Goal: Information Seeking & Learning: Learn about a topic

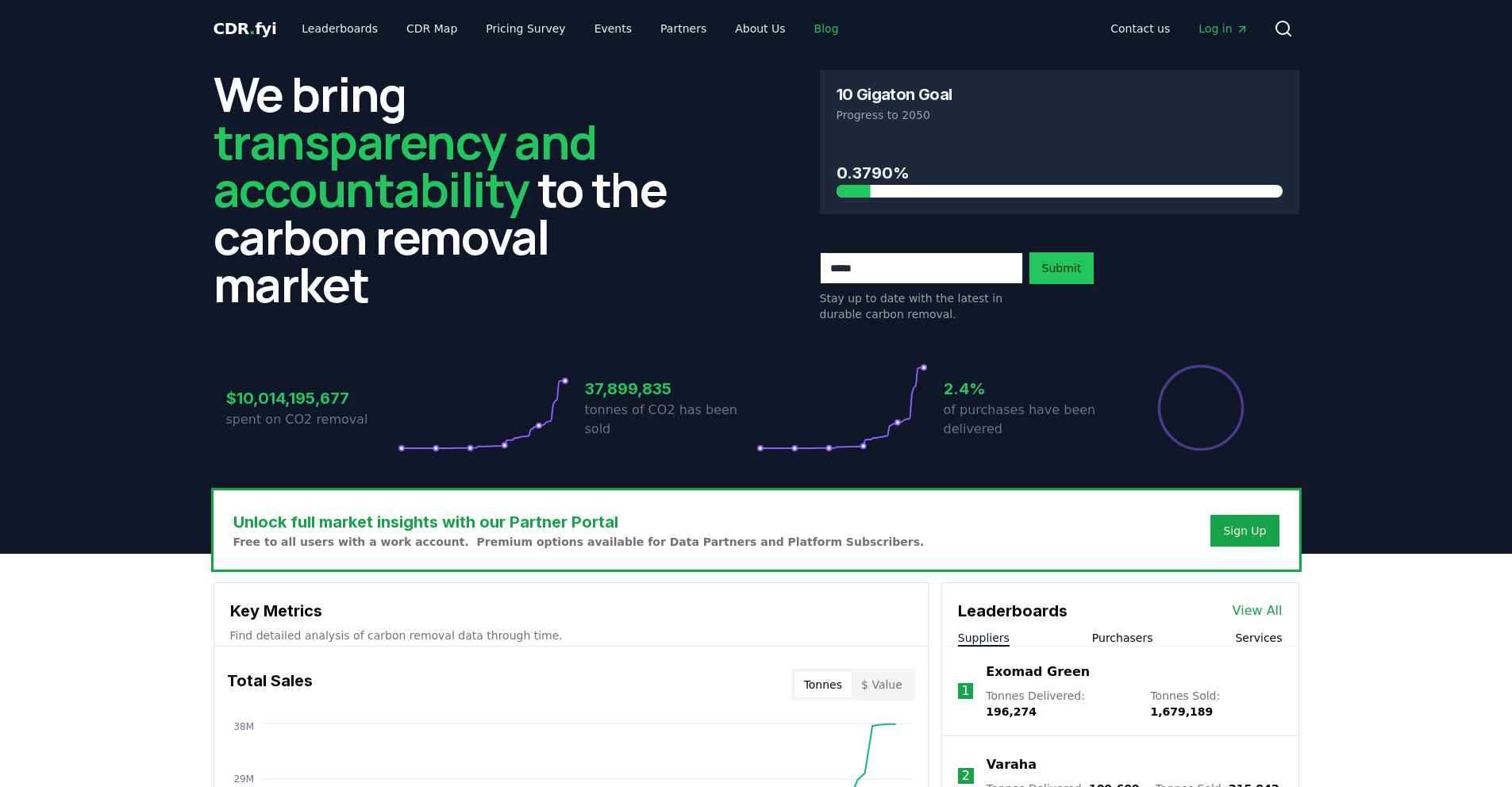
click at [809, 36] on link "Blog" at bounding box center [826, 28] width 50 height 28
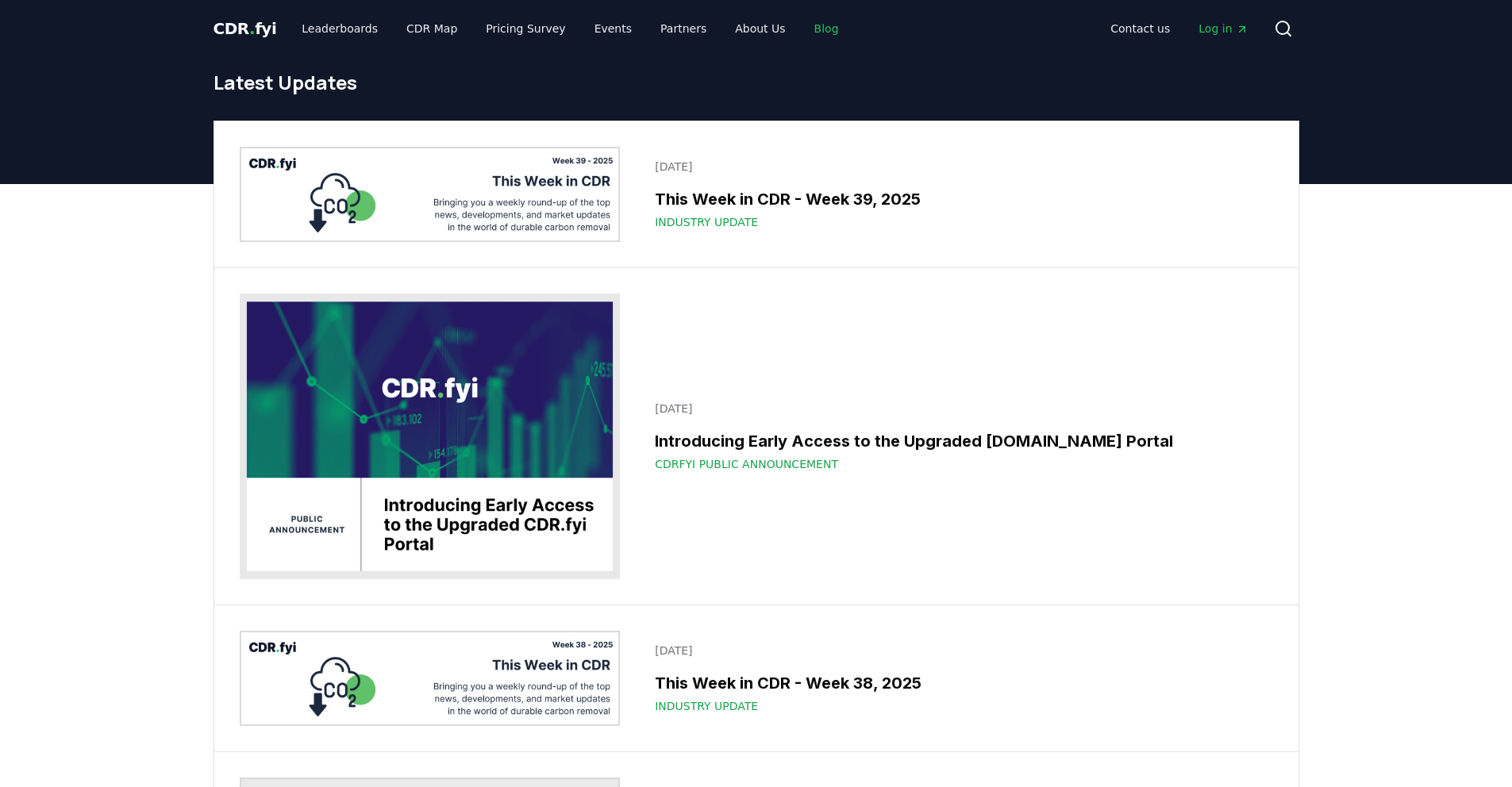
click at [807, 21] on link "Blog" at bounding box center [826, 28] width 50 height 28
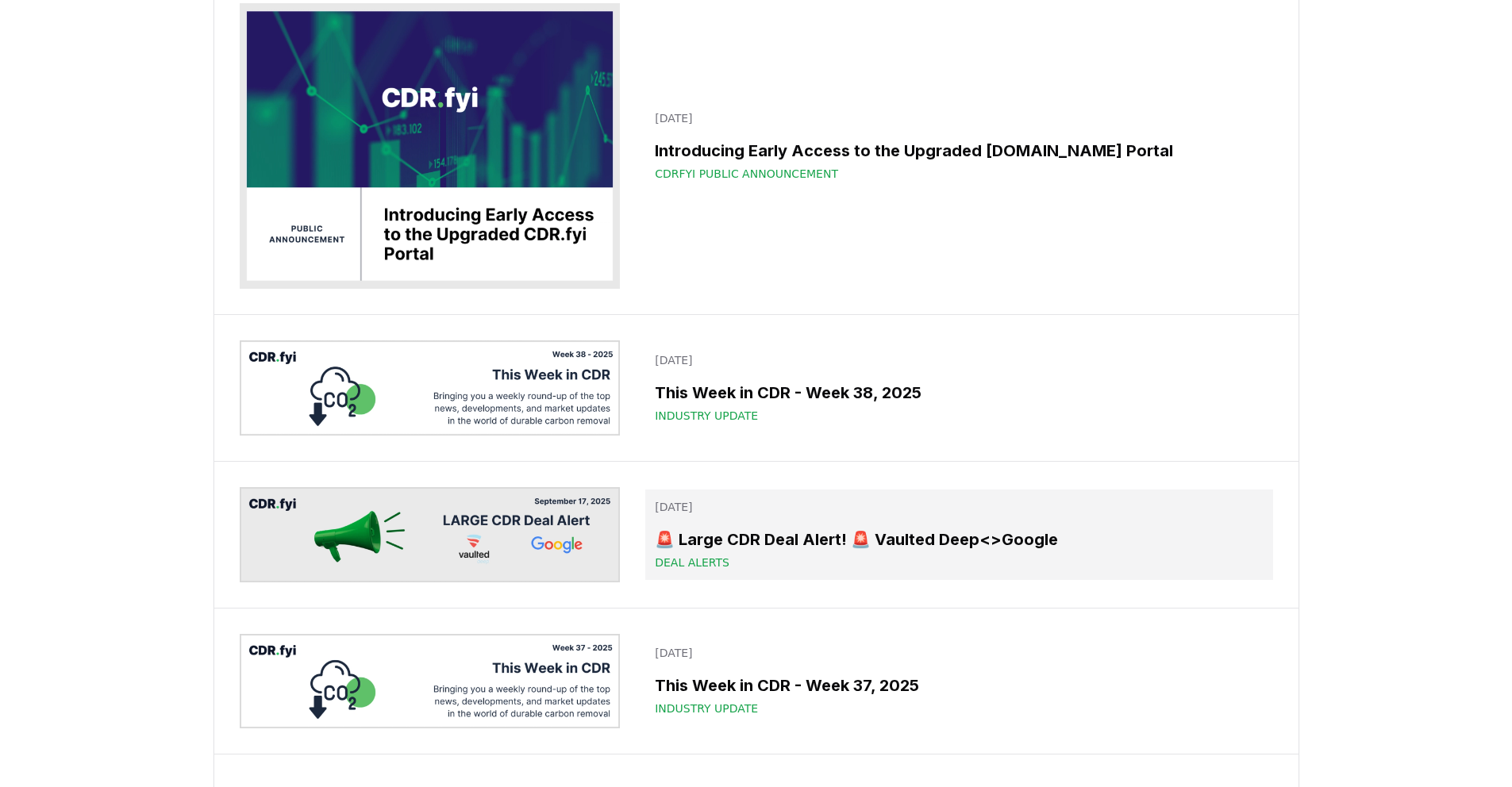
scroll to position [294, 0]
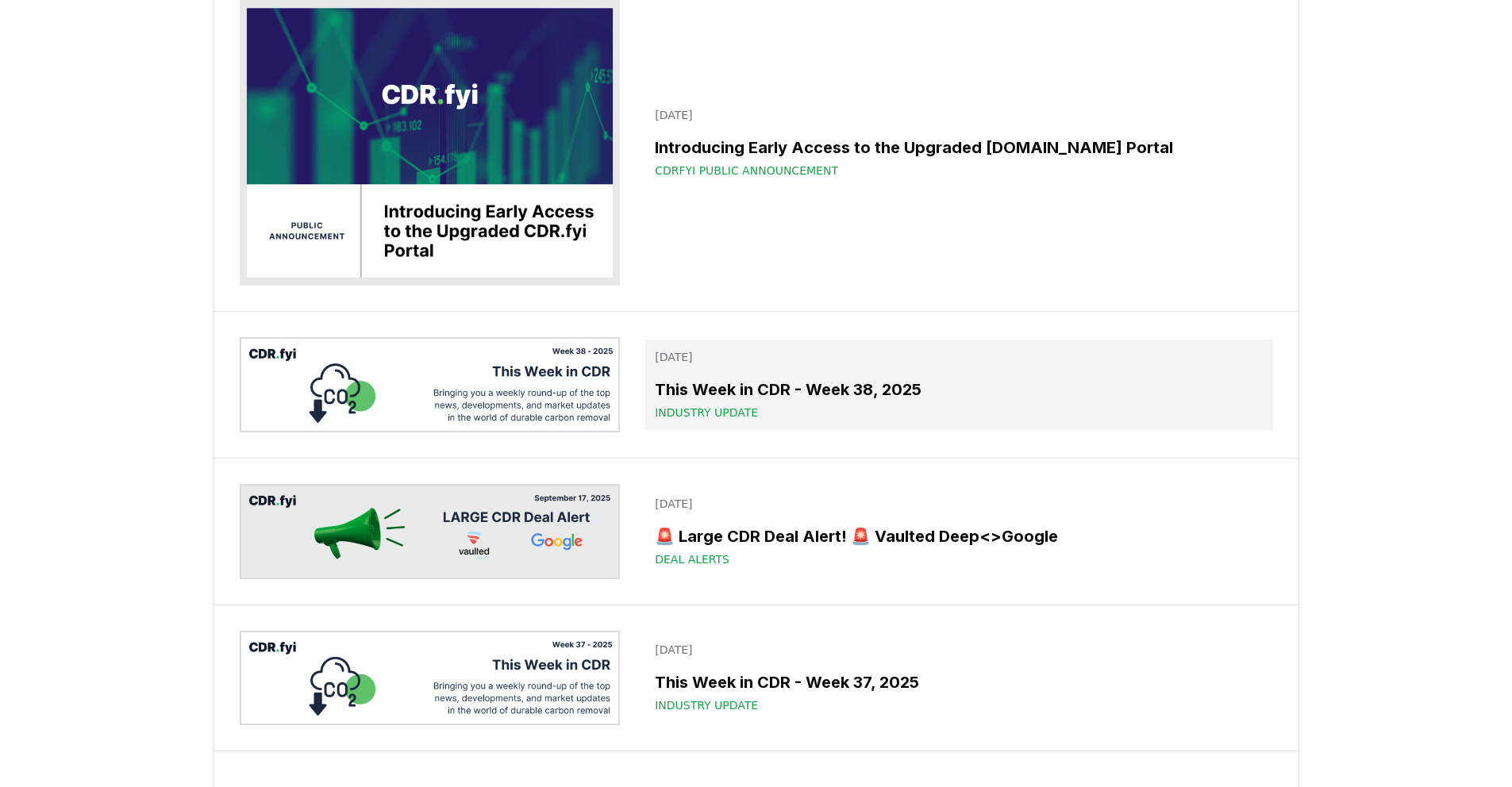
click at [769, 389] on h3 "This Week in CDR - Week 38, 2025" at bounding box center [959, 390] width 608 height 23
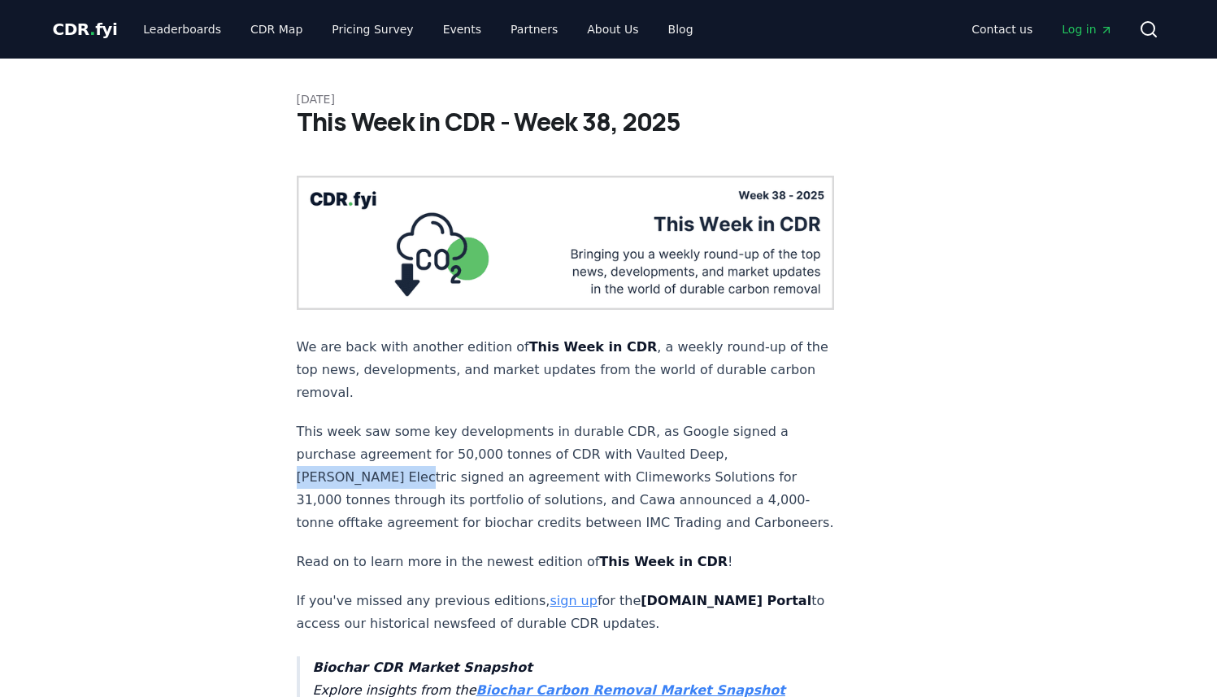
drag, startPoint x: 634, startPoint y: 430, endPoint x: 738, endPoint y: 436, distance: 104.2
click at [738, 436] on p "This week saw some key developments in durable CDR, as Google signed a purchase…" at bounding box center [566, 477] width 538 height 114
copy p "Schneider Electric"
drag, startPoint x: 394, startPoint y: 451, endPoint x: 516, endPoint y: 450, distance: 121.9
click at [516, 450] on p "This week saw some key developments in durable CDR, as Google signed a purchase…" at bounding box center [566, 477] width 538 height 114
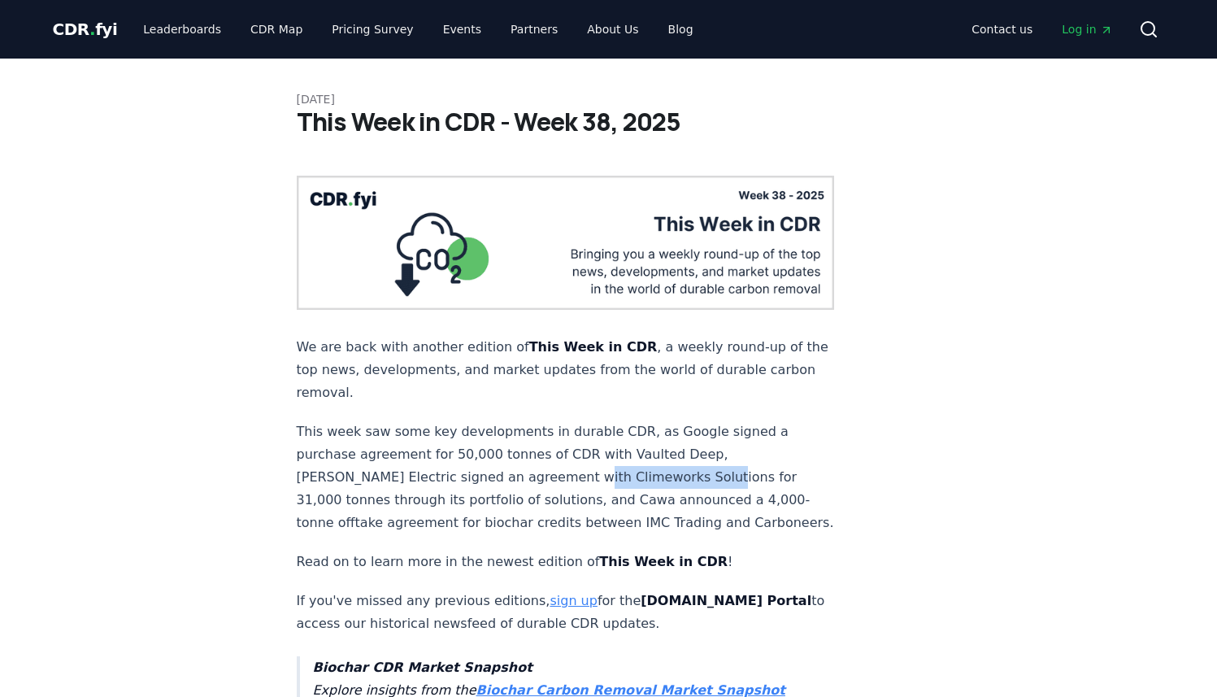
copy p "Climeworks Solutions"
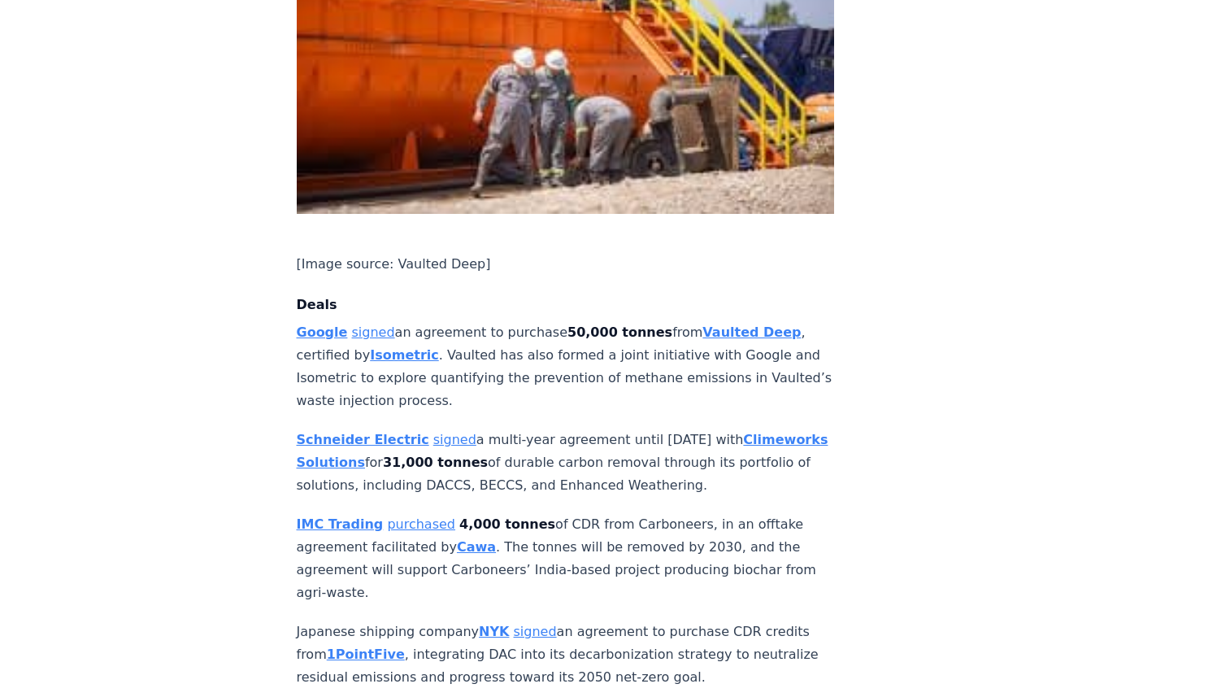
scroll to position [1015, 0]
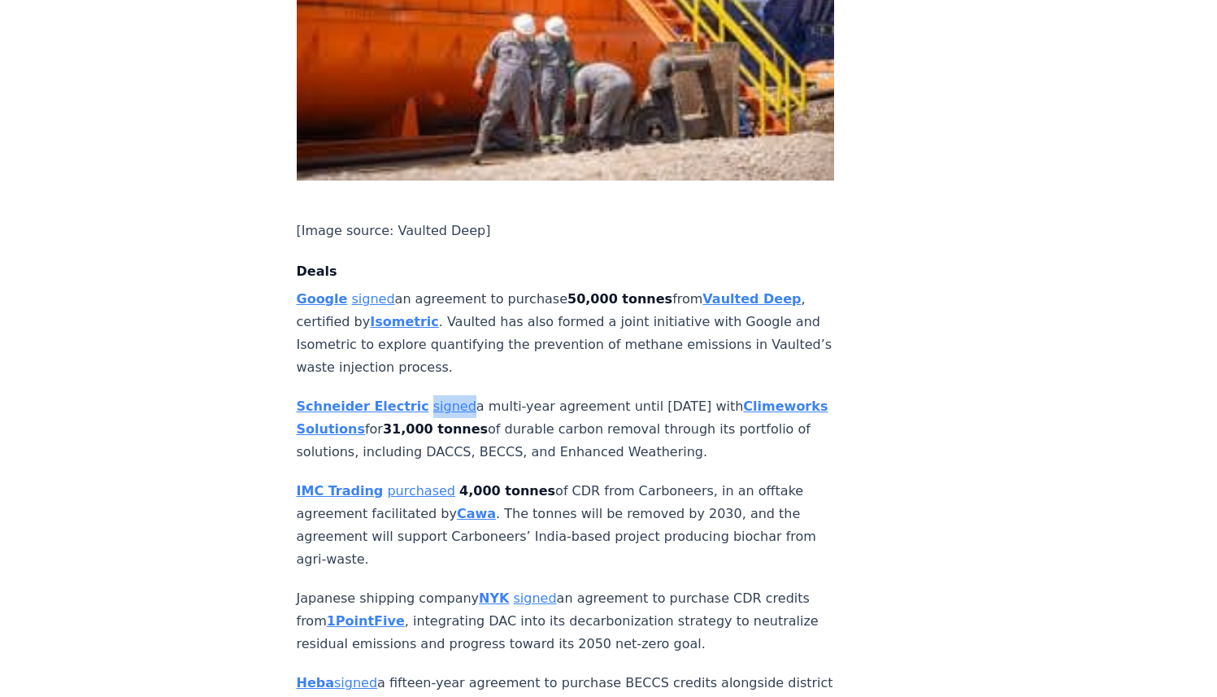
click at [570, 395] on p "[PERSON_NAME] Electric signed a multi-year agreement until [DATE] with Climewor…" at bounding box center [566, 429] width 538 height 68
click at [532, 395] on p "[PERSON_NAME] Electric signed a multi-year agreement until [DATE] with Climewor…" at bounding box center [566, 429] width 538 height 68
click at [372, 291] on link "signed" at bounding box center [373, 298] width 43 height 15
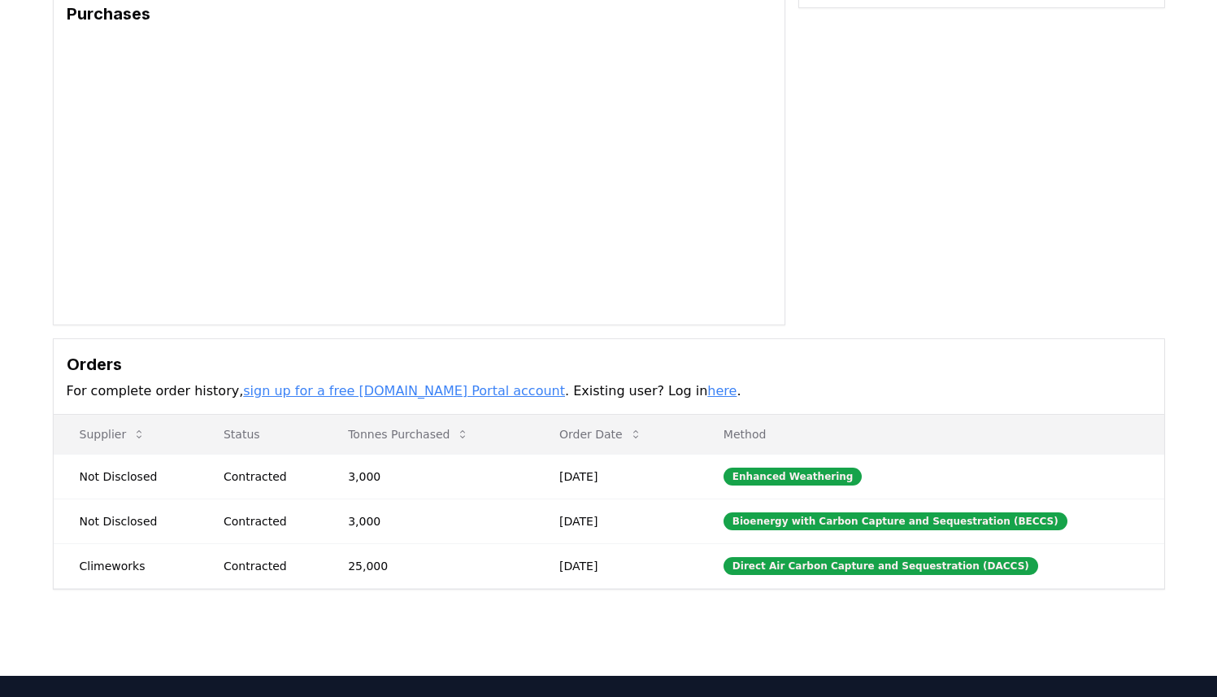
scroll to position [147, 0]
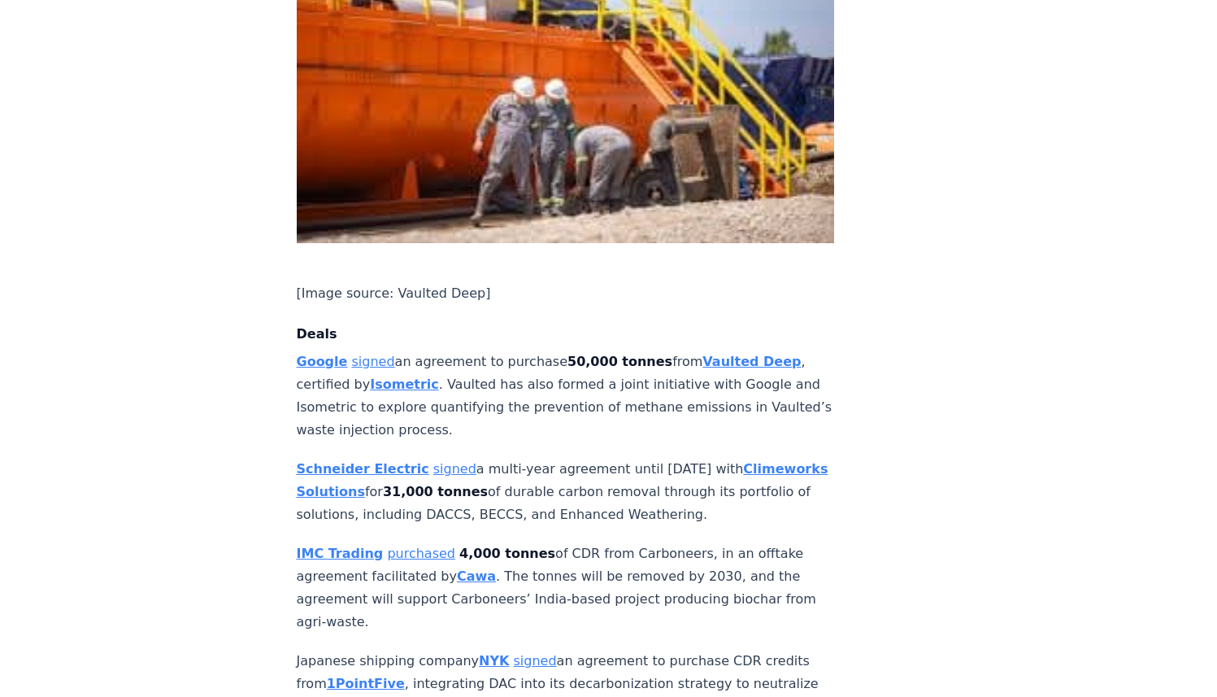
scroll to position [1032, 0]
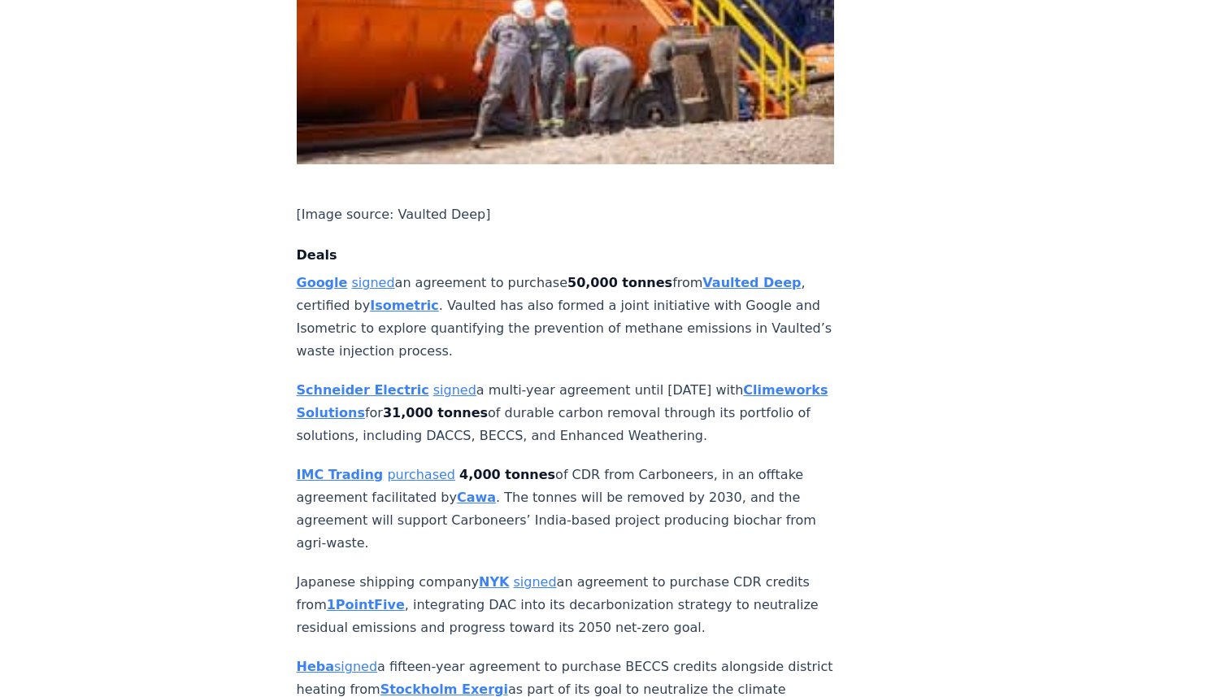
click at [417, 289] on p "Google signed an agreement to purchase 50,000 tonnes from Vaulted Deep , certif…" at bounding box center [566, 317] width 538 height 91
click at [379, 382] on strong "Schneider Electric" at bounding box center [363, 389] width 133 height 15
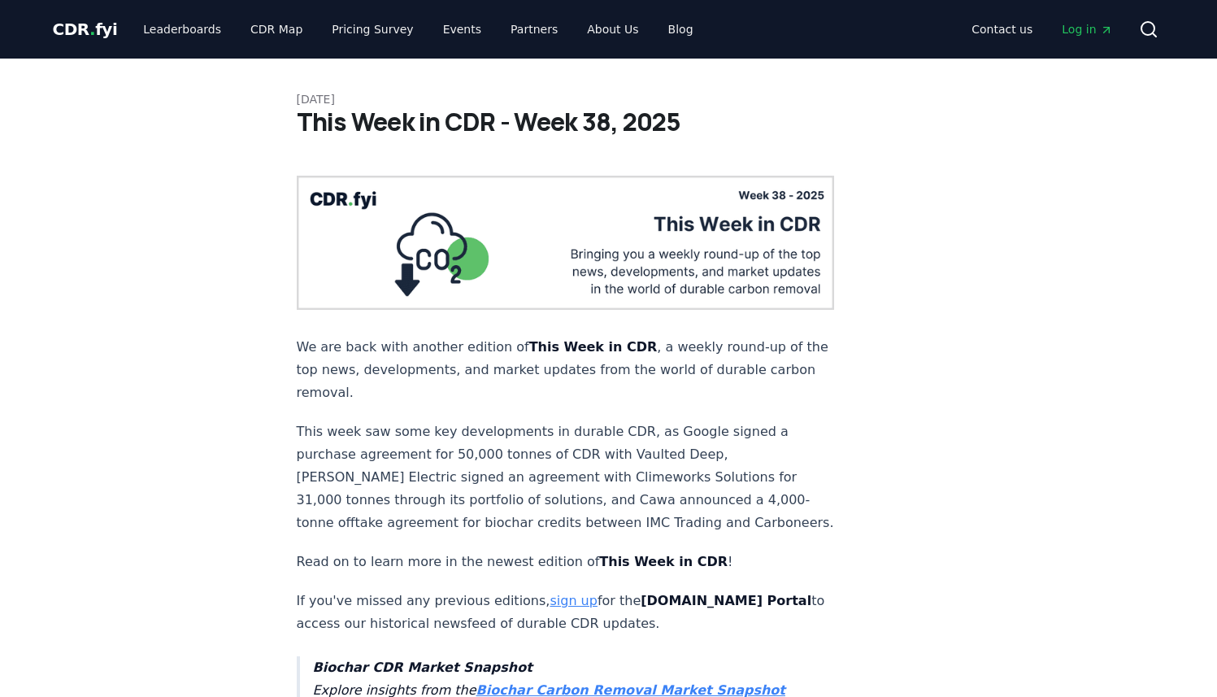
scroll to position [1032, 0]
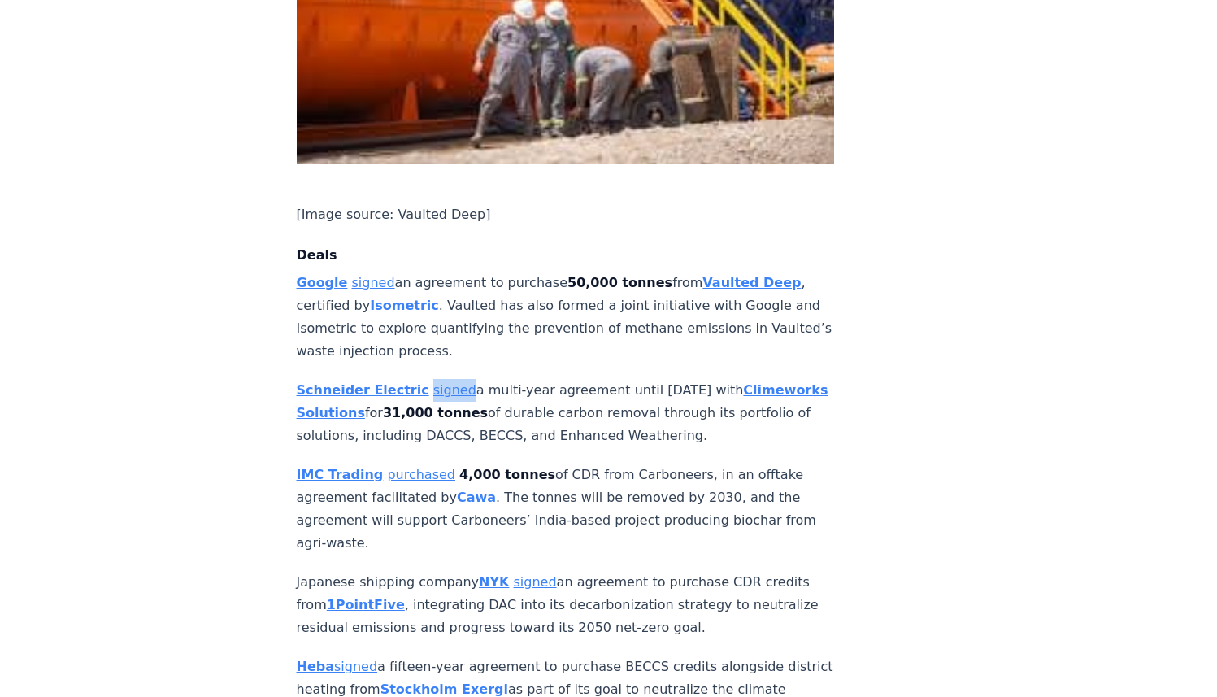
click at [552, 387] on p "Schneider Electric signed a multi-year agreement until 2039 with Climeworks Sol…" at bounding box center [566, 413] width 538 height 68
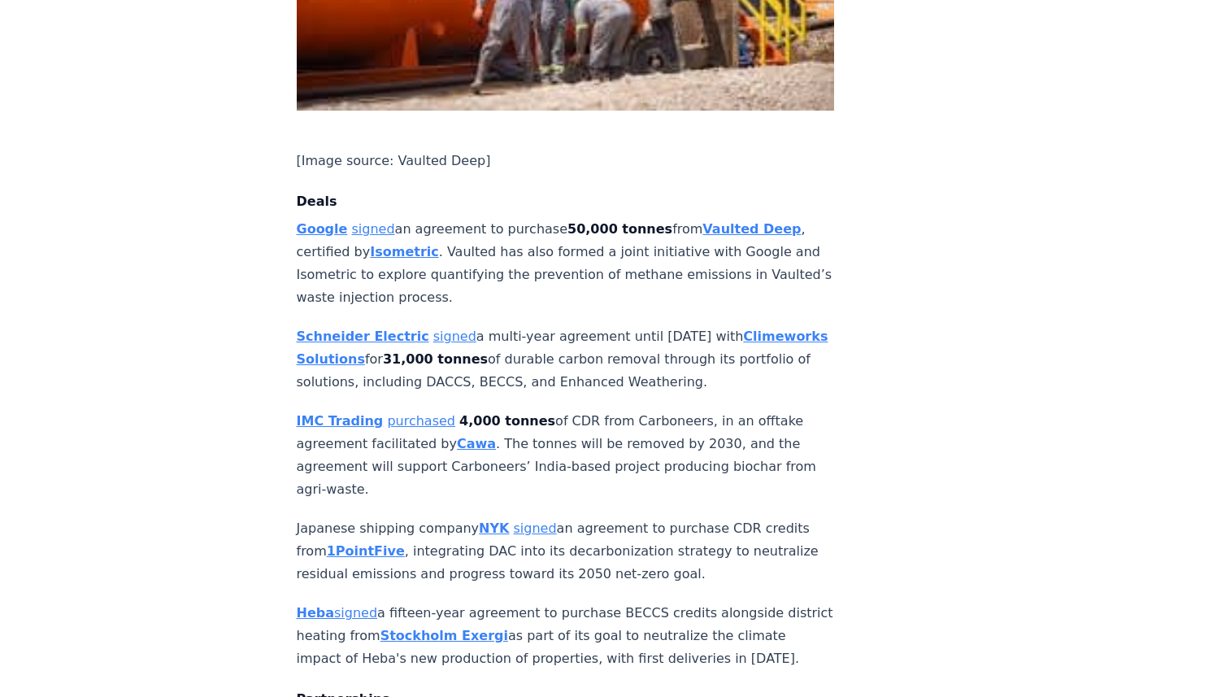
scroll to position [1090, 0]
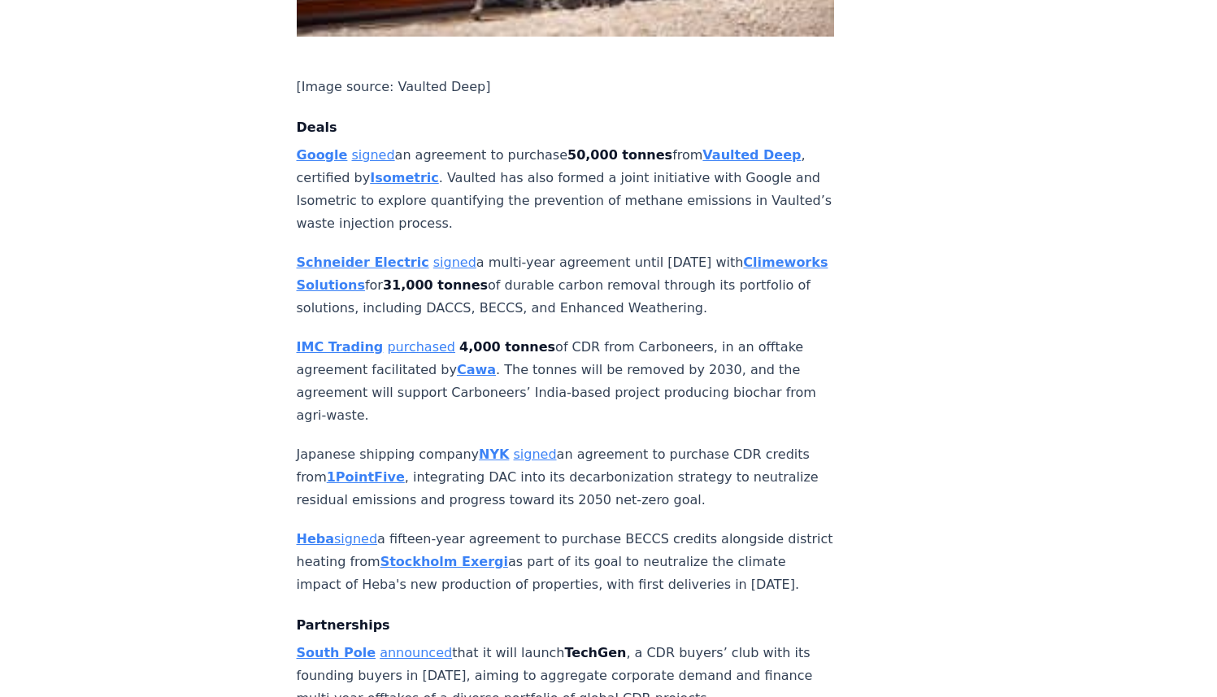
scroll to position [1189, 0]
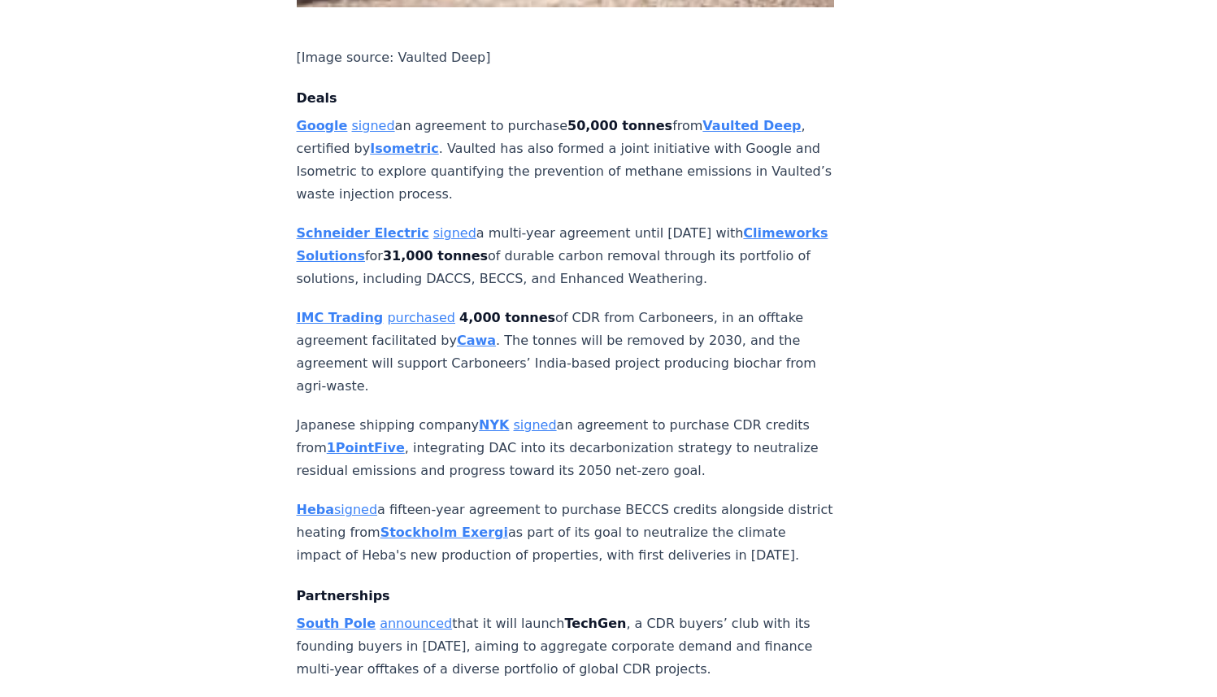
click at [456, 414] on p "Japanese shipping company NYK signed an agreement to purchase CDR credits from …" at bounding box center [566, 448] width 538 height 68
click at [428, 414] on p "Japanese shipping company NYK signed an agreement to purchase CDR credits from …" at bounding box center [566, 448] width 538 height 68
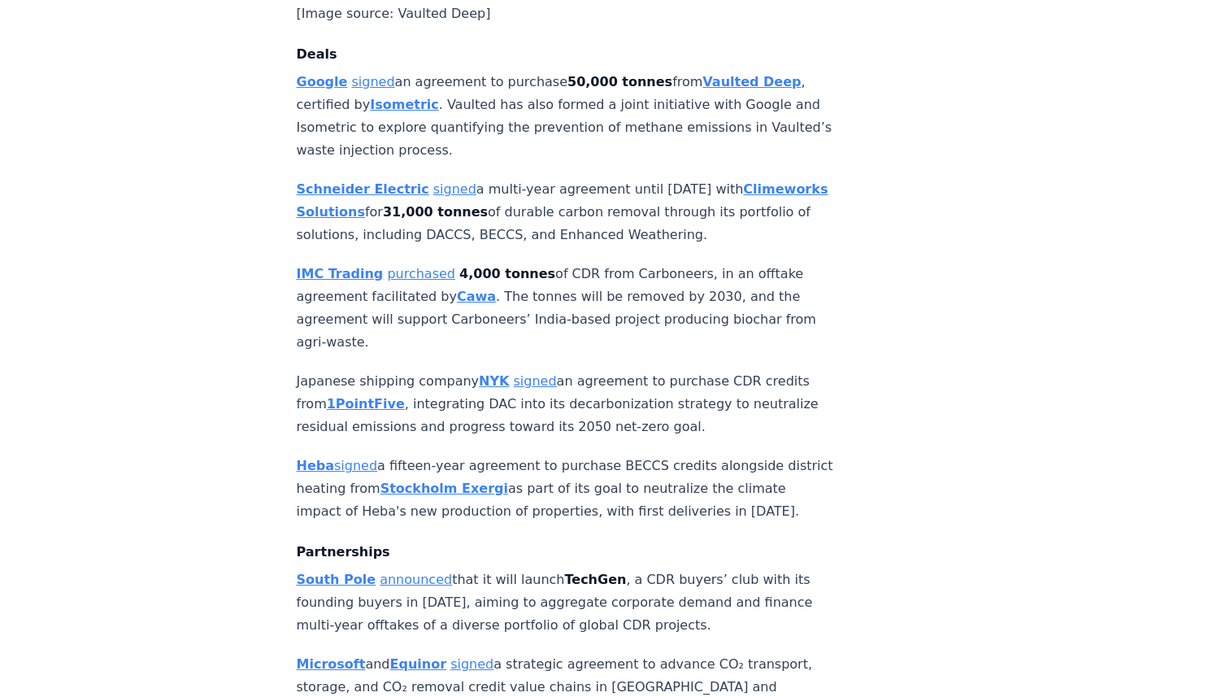
scroll to position [1238, 0]
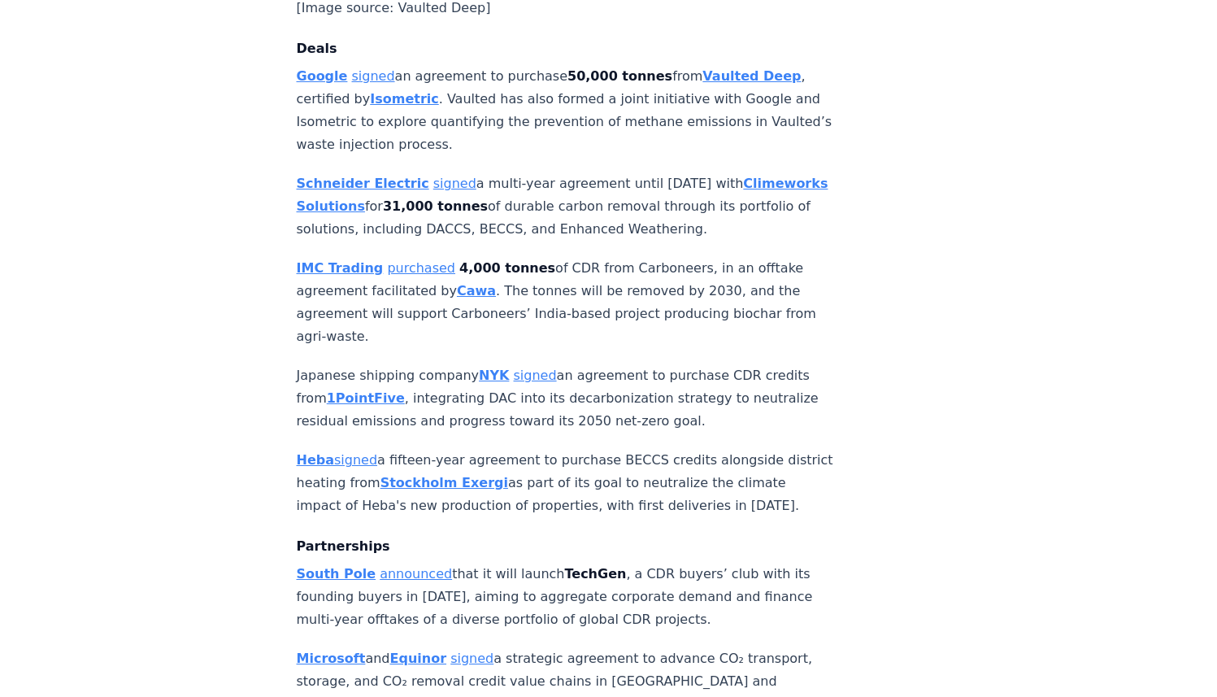
click at [592, 449] on p "Heba signed a fifteen-year agreement to purchase BECCS credits alongside distri…" at bounding box center [566, 483] width 538 height 68
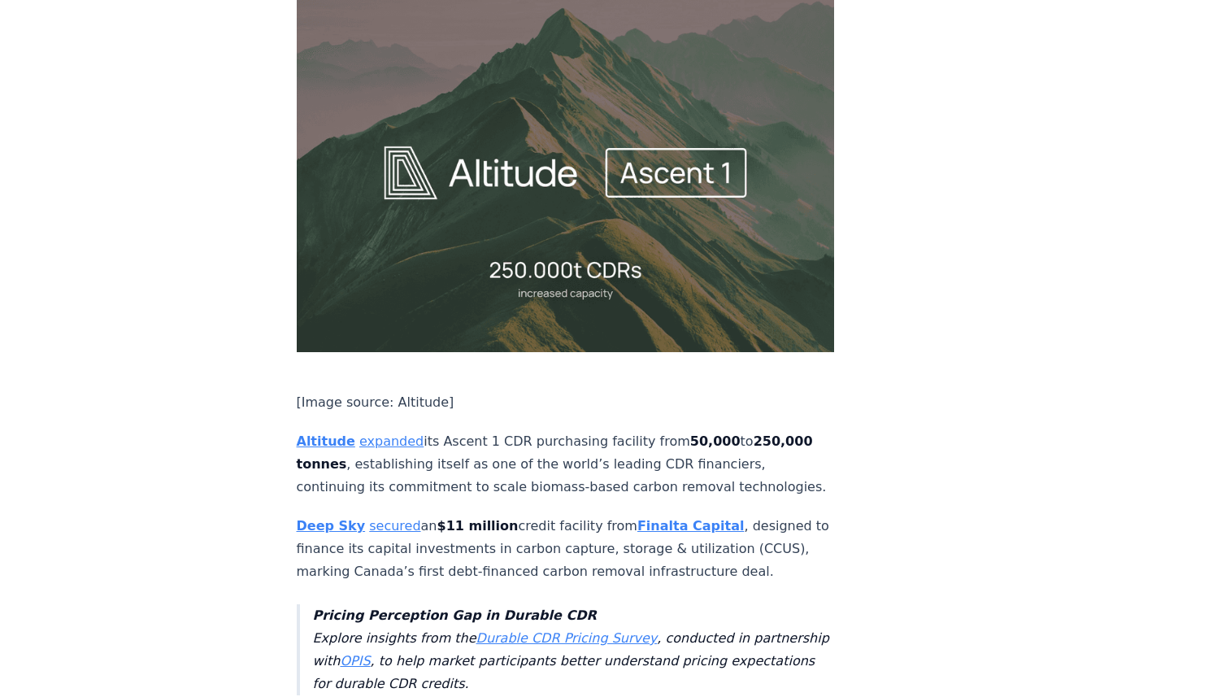
scroll to position [3093, 0]
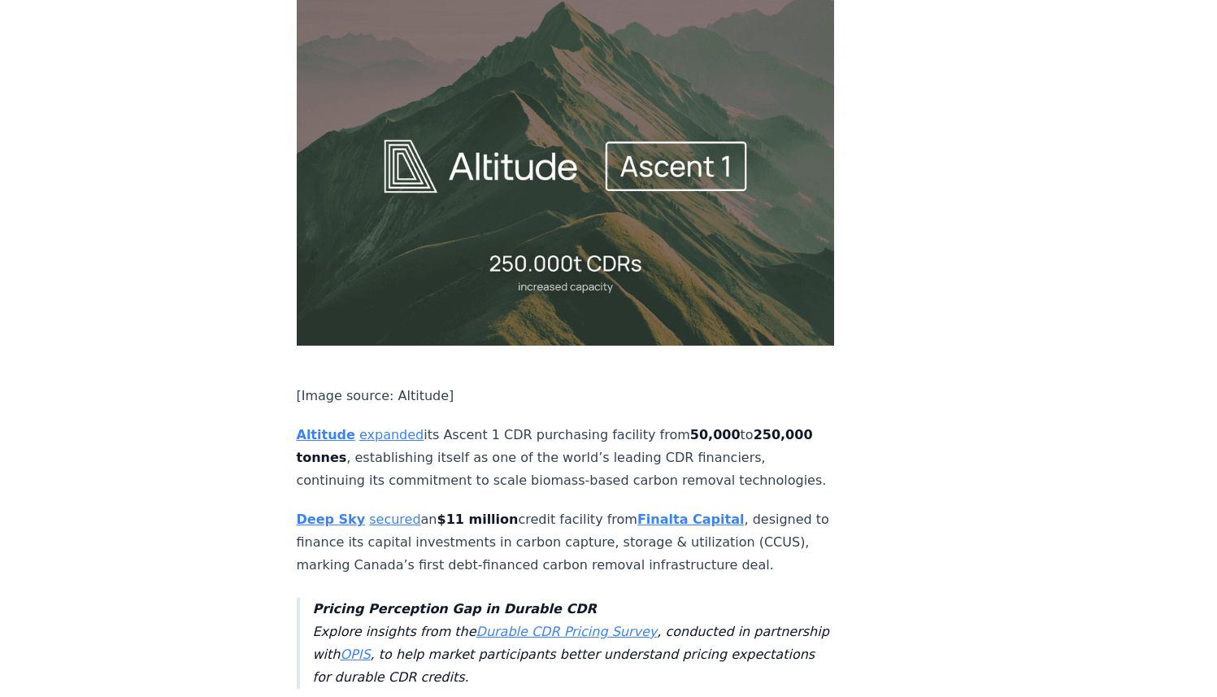
click at [424, 424] on p "Altitude expanded its Ascent 1 CDR purchasing facility from 50,000 to 250,000 t…" at bounding box center [566, 458] width 538 height 68
click at [389, 508] on p "Deep Sky secured an $11 million credit facility from Finalta Capital , designed…" at bounding box center [566, 542] width 538 height 68
click at [434, 451] on div "We are back with another edition of This Week in CDR , a weekly round-up of the…" at bounding box center [566, 225] width 538 height 6286
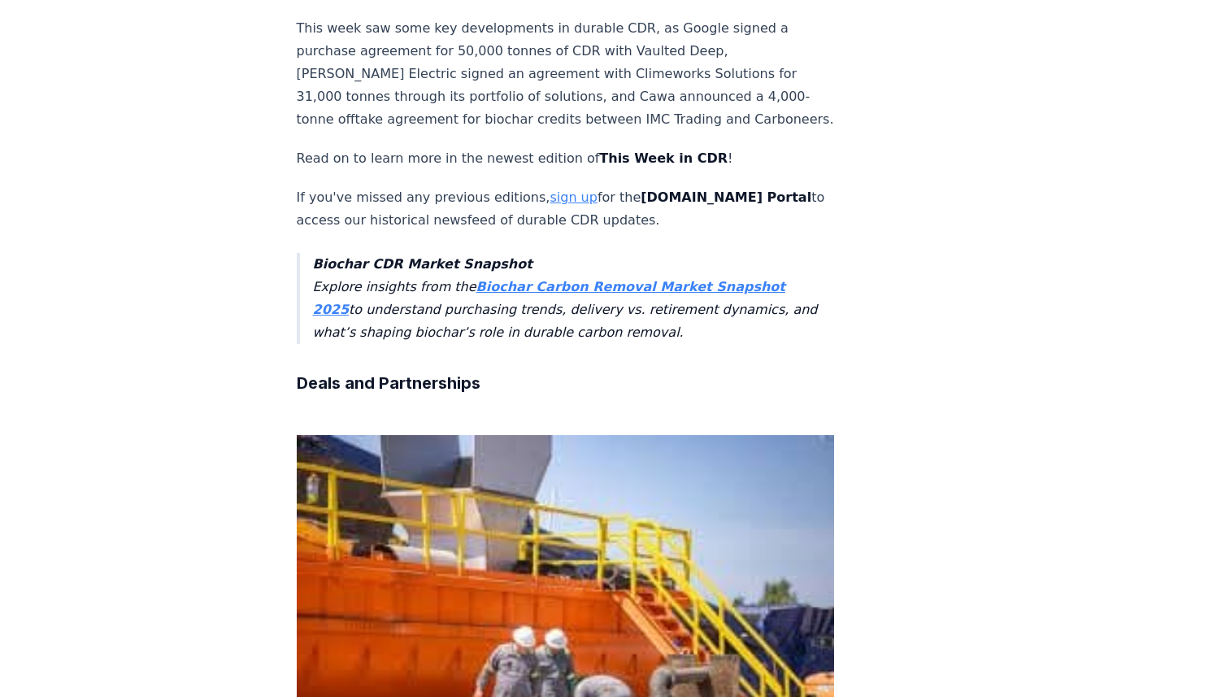
scroll to position [0, 0]
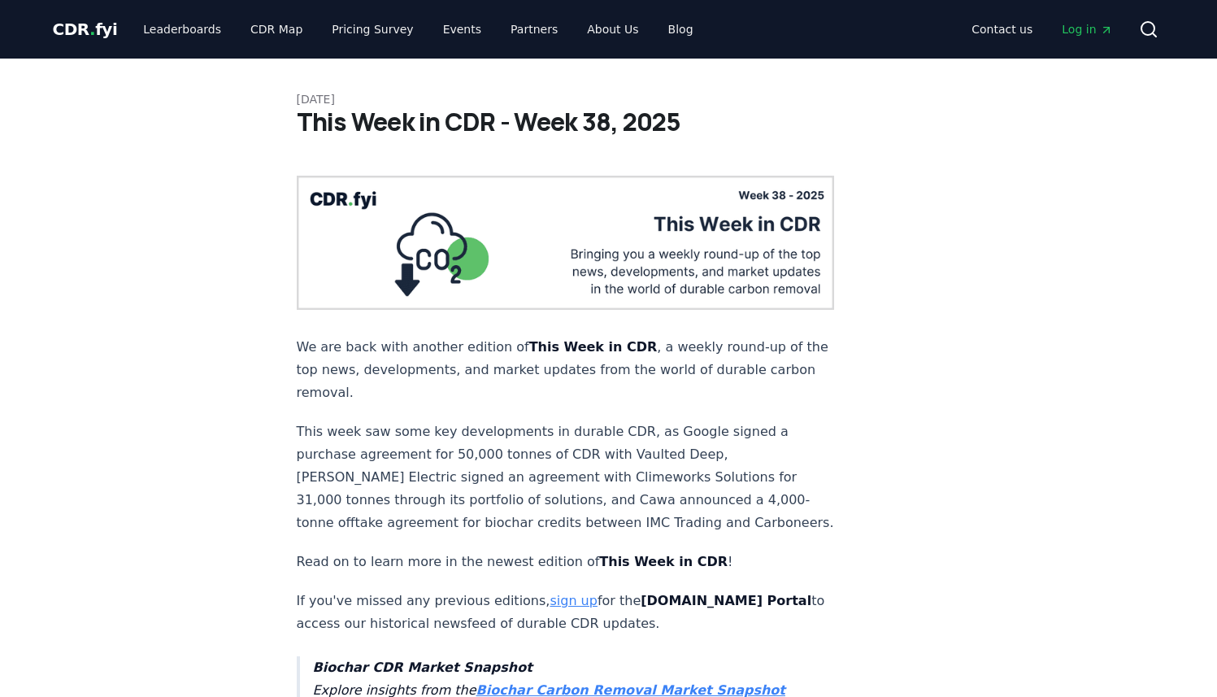
scroll to position [150, 0]
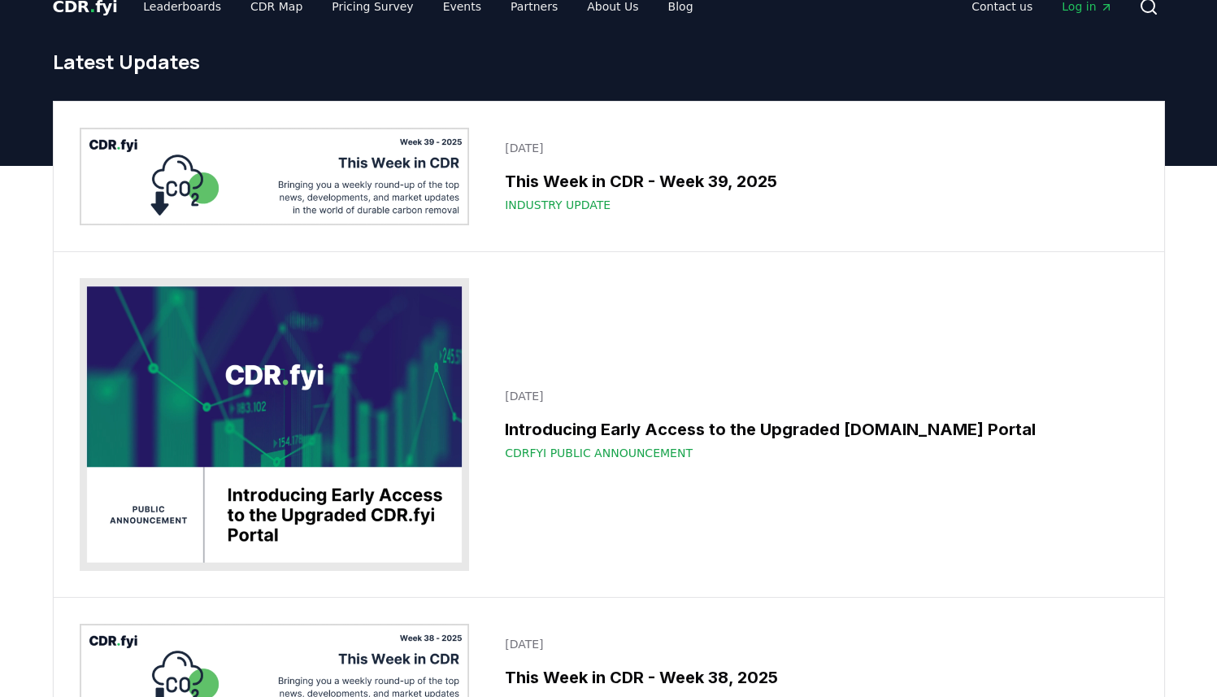
scroll to position [21, 0]
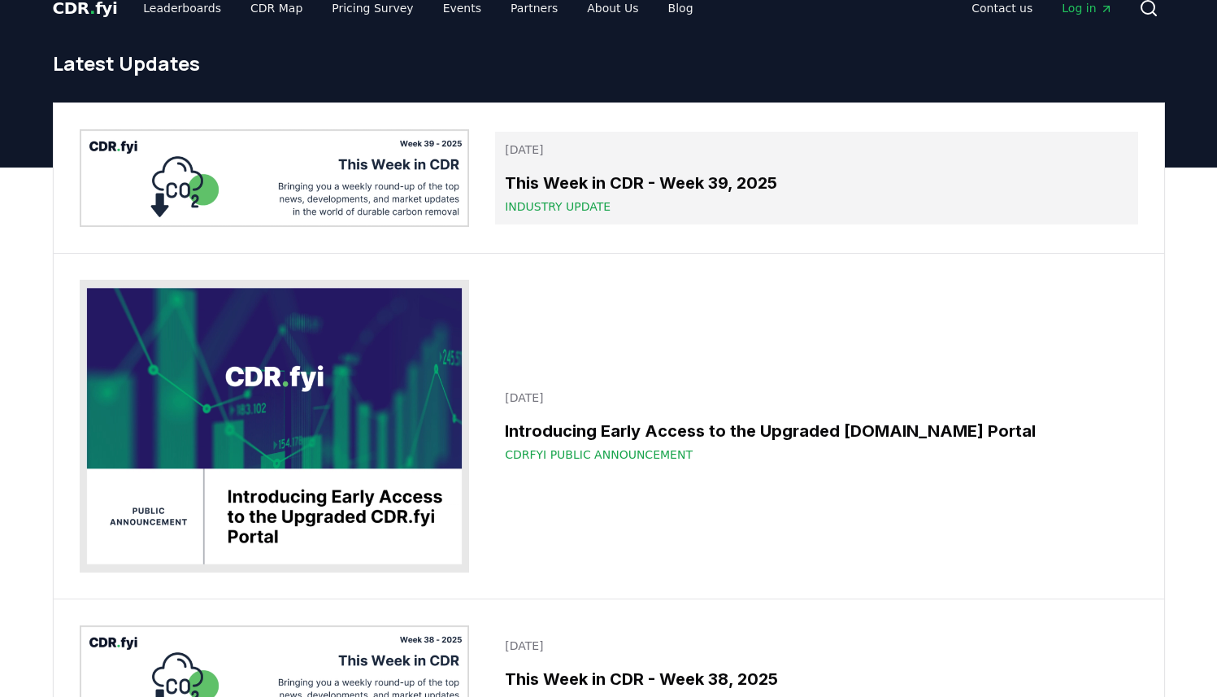
click at [555, 172] on h3 "This Week in CDR - Week 39, 2025" at bounding box center [816, 183] width 623 height 24
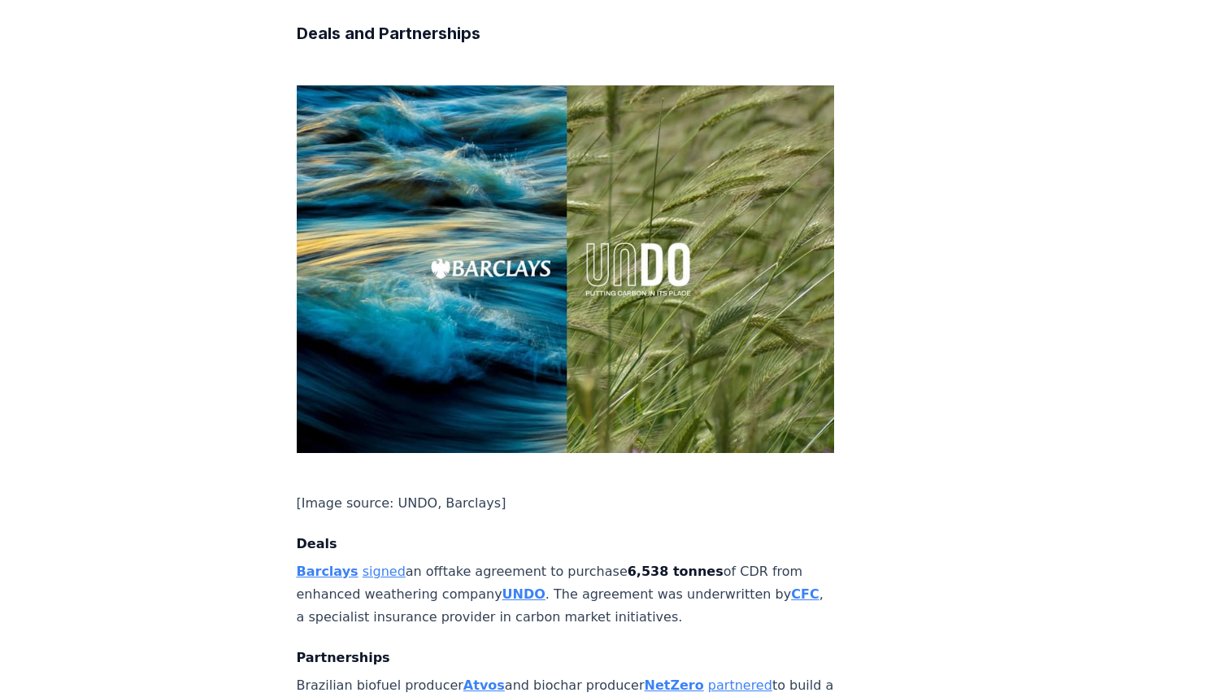
scroll to position [1197, 0]
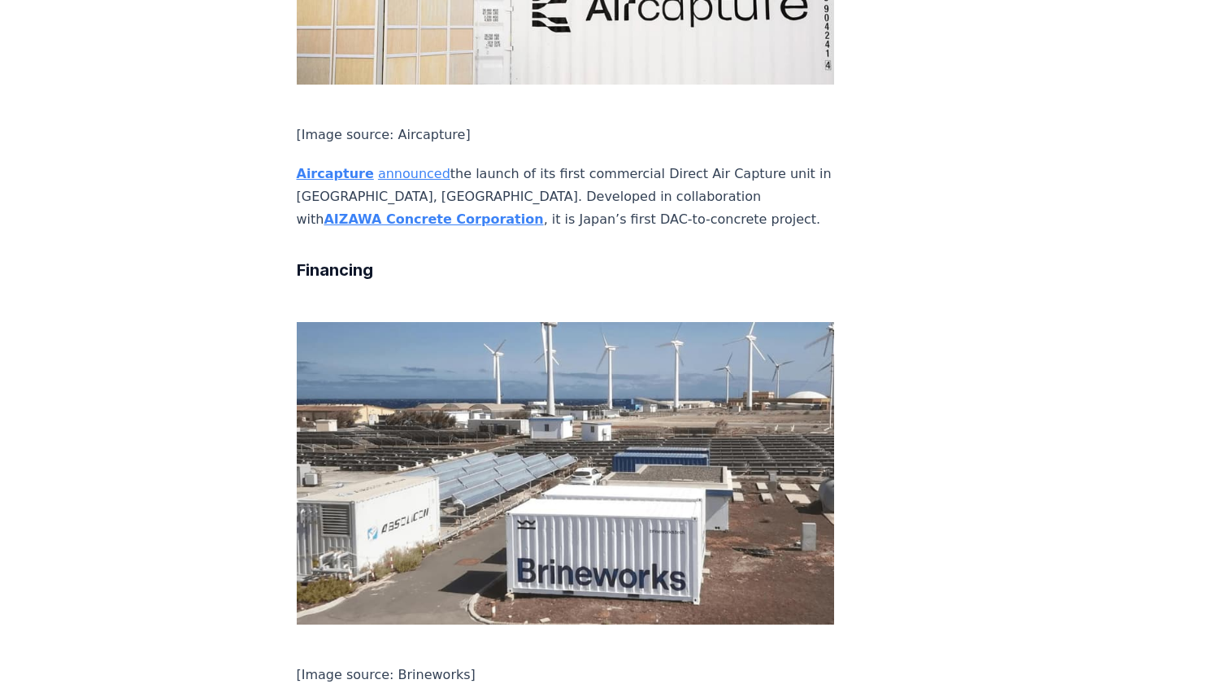
scroll to position [2696, 0]
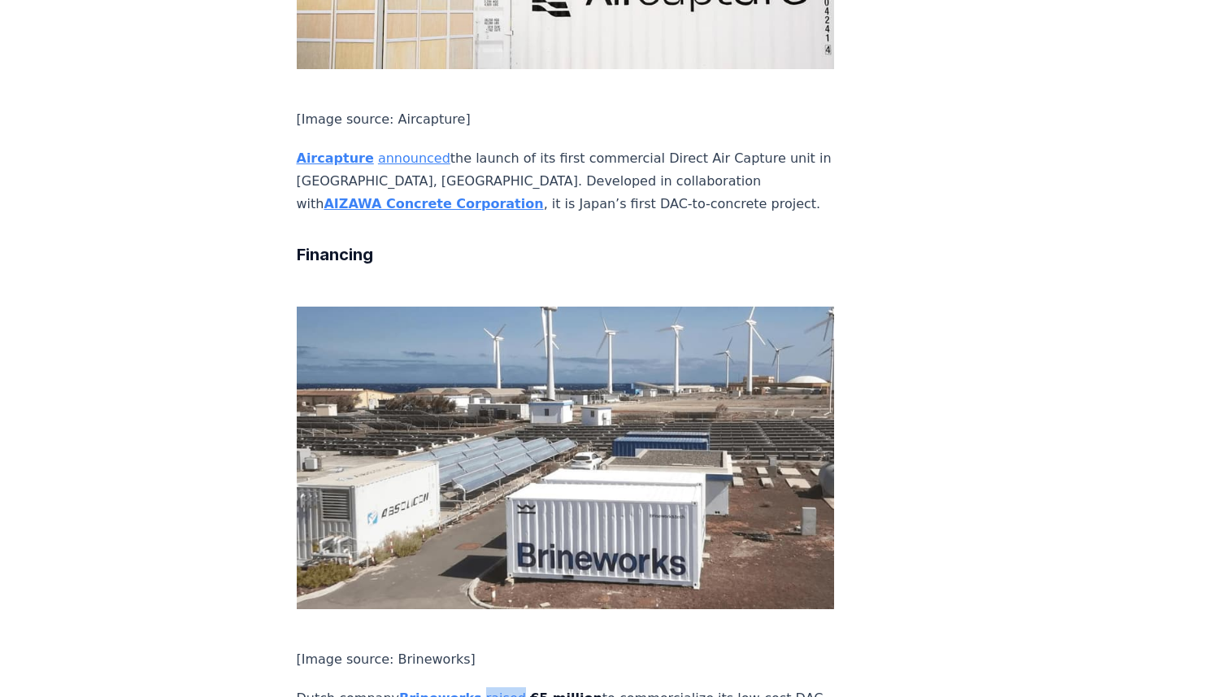
click at [281, 321] on div "September 26, 2025 This Week in CDR - Week 39, 2025 We are back with another ed…" at bounding box center [609, 568] width 1138 height 6410
click at [258, 315] on div "September 26, 2025 This Week in CDR - Week 39, 2025 We are back with another ed…" at bounding box center [609, 568] width 1138 height 6410
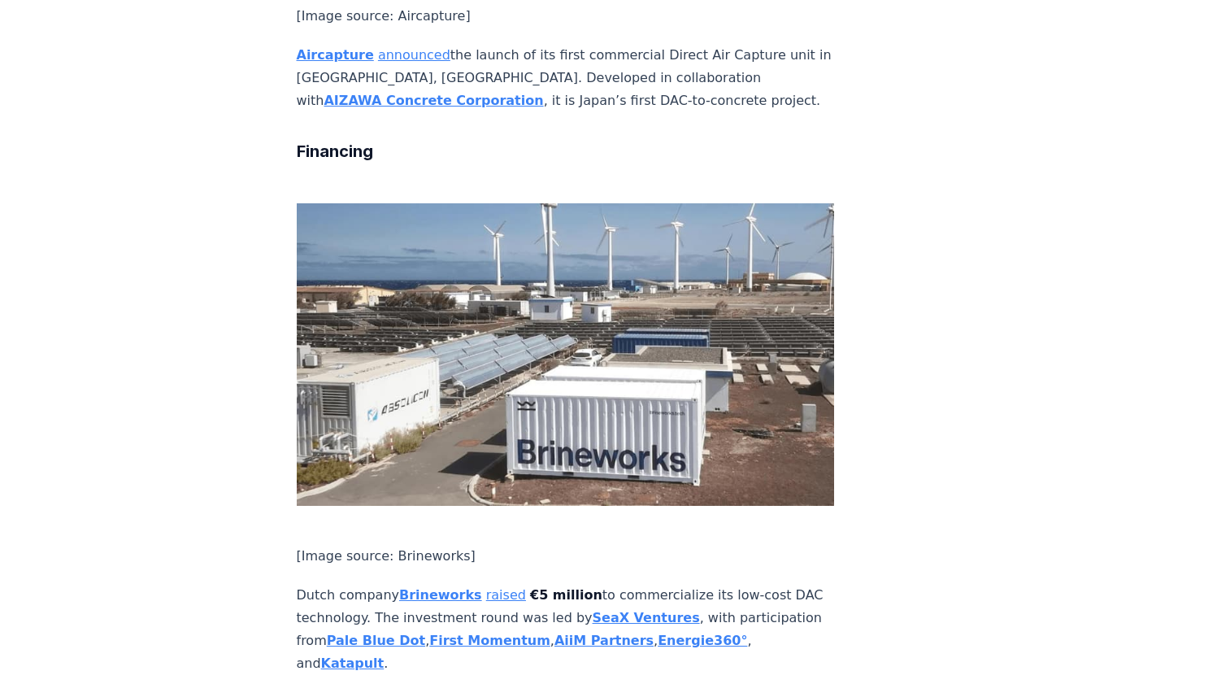
scroll to position [2801, 0]
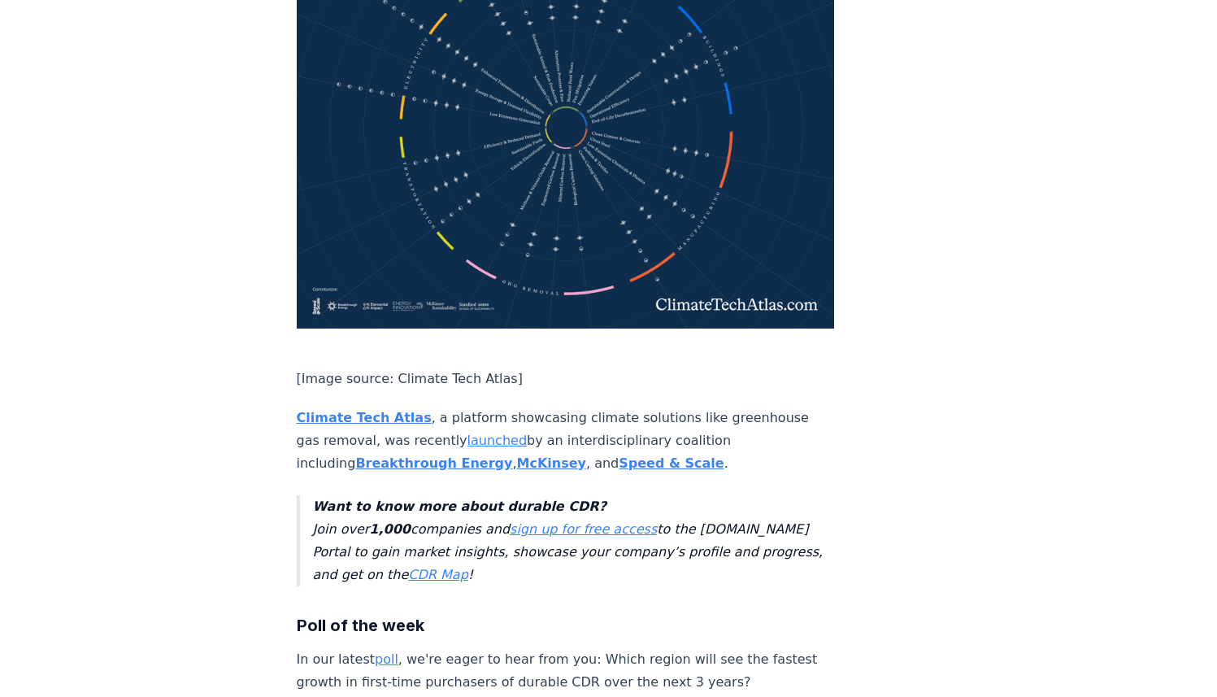
scroll to position [5100, 0]
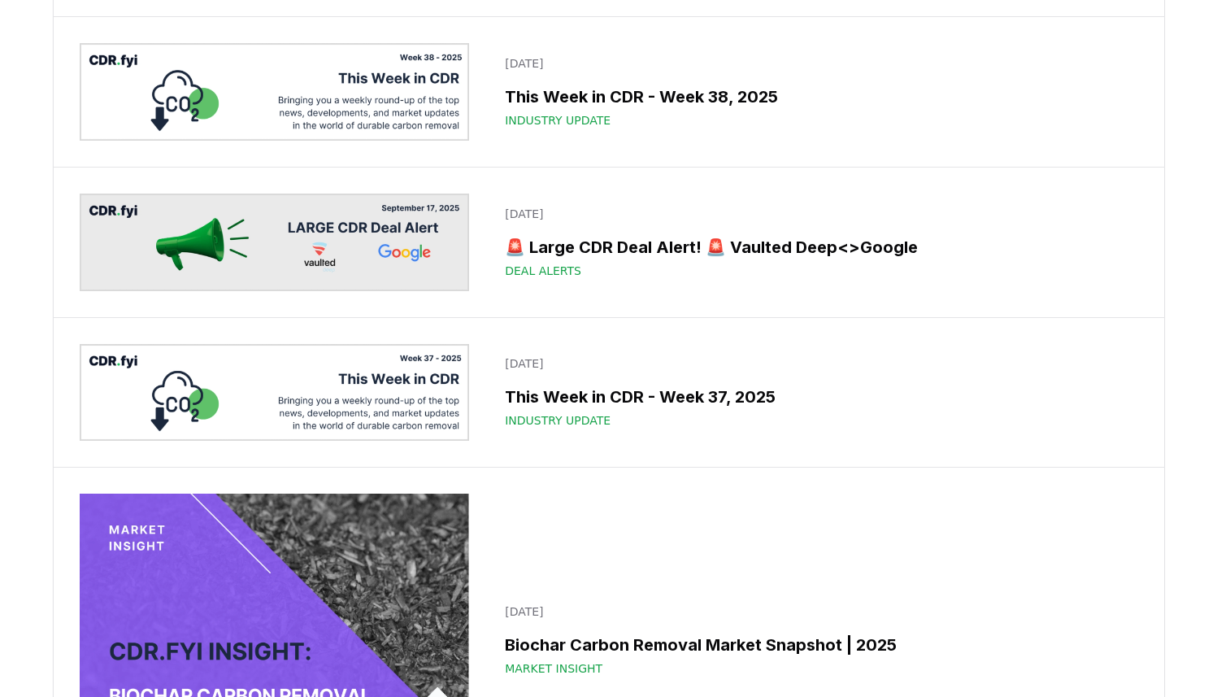
scroll to position [619, 0]
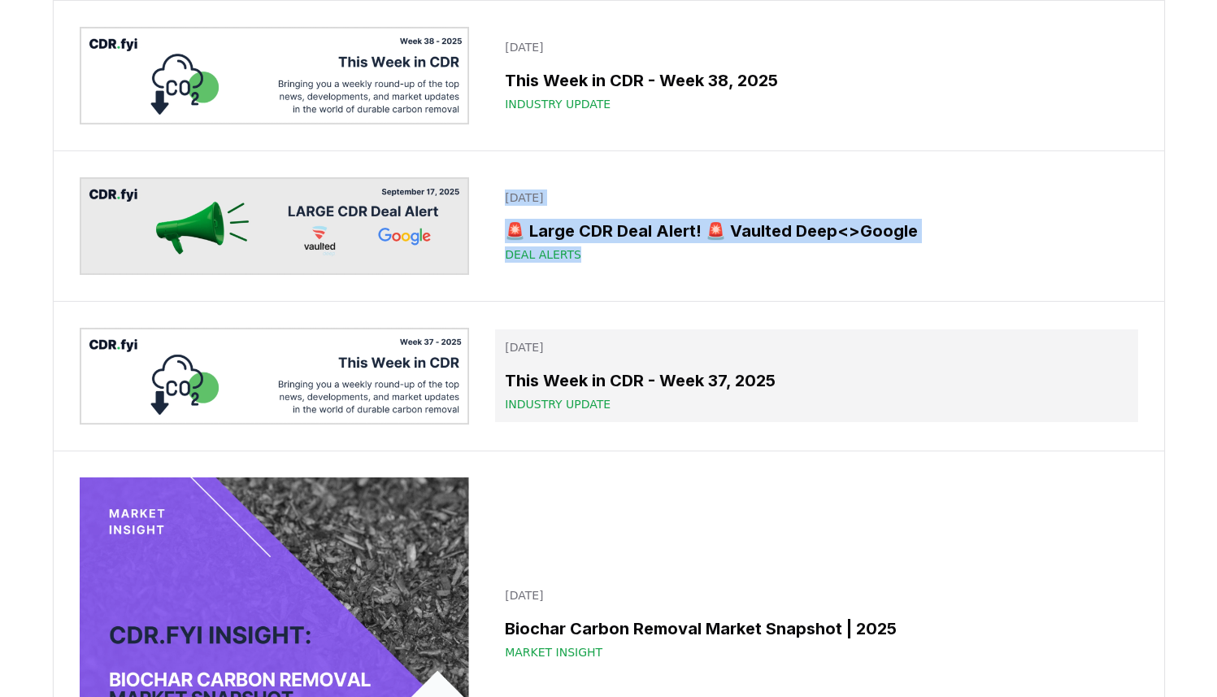
click at [547, 377] on h3 "This Week in CDR - Week 37, 2025" at bounding box center [816, 380] width 623 height 24
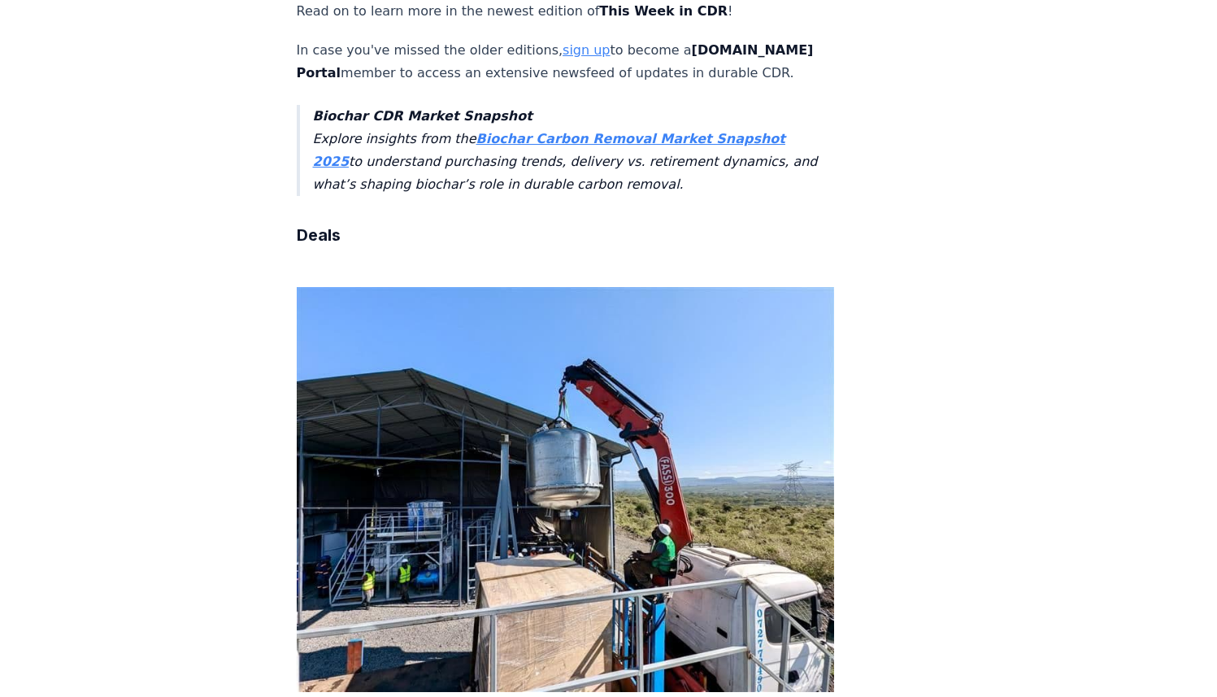
scroll to position [1002, 0]
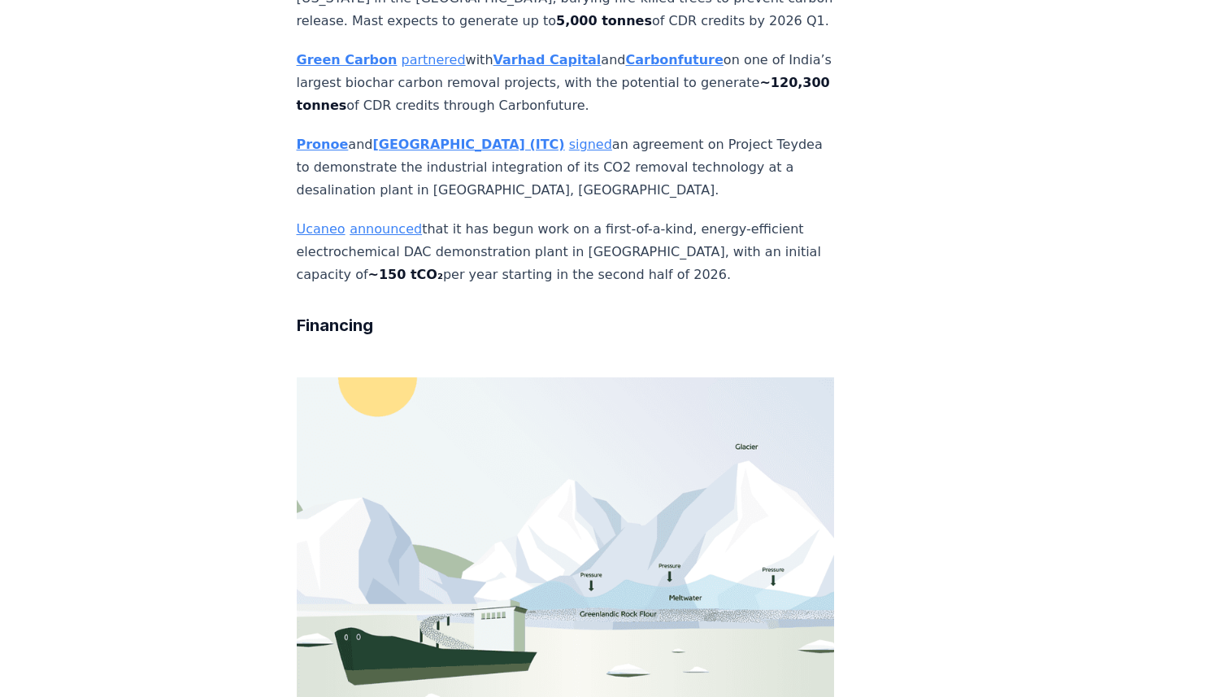
scroll to position [2602, 0]
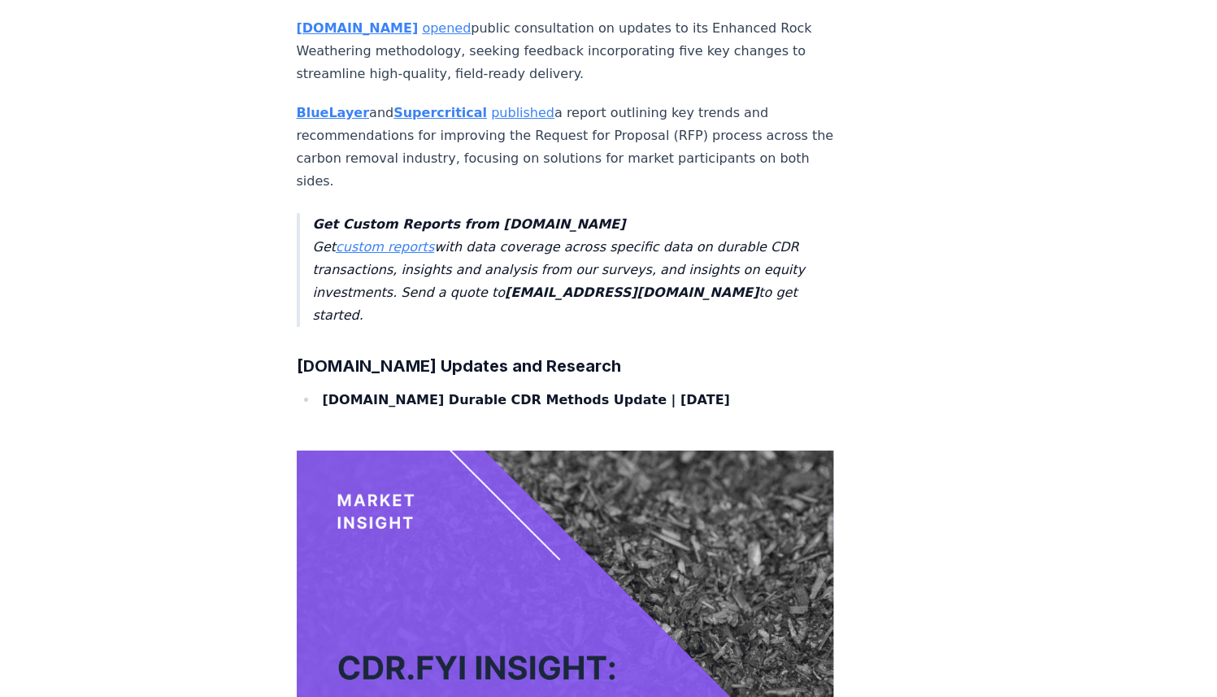
scroll to position [5513, 0]
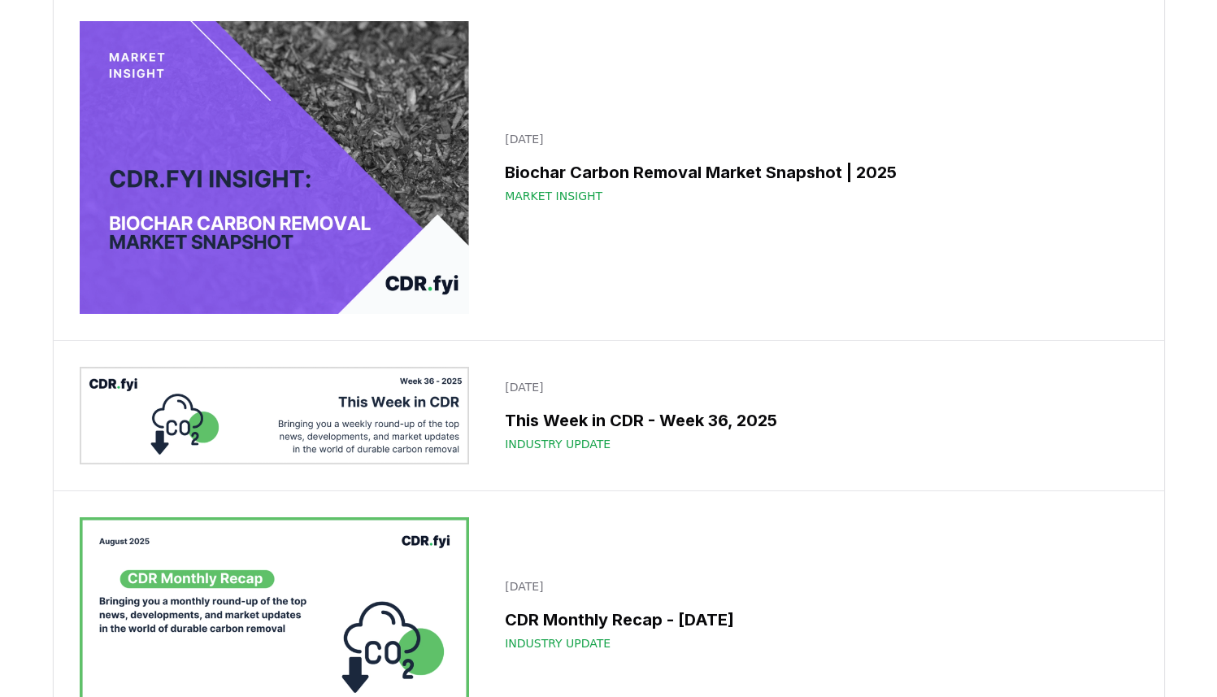
scroll to position [1063, 0]
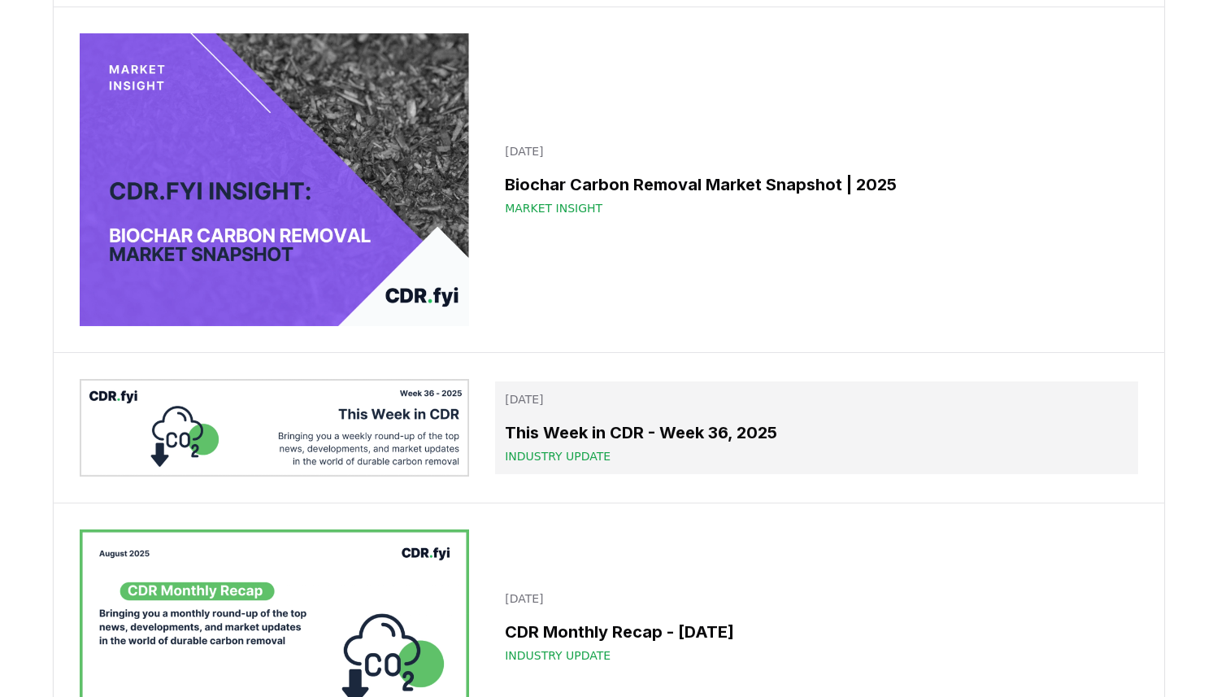
click at [563, 420] on h3 "This Week in CDR - Week 36, 2025" at bounding box center [816, 432] width 623 height 24
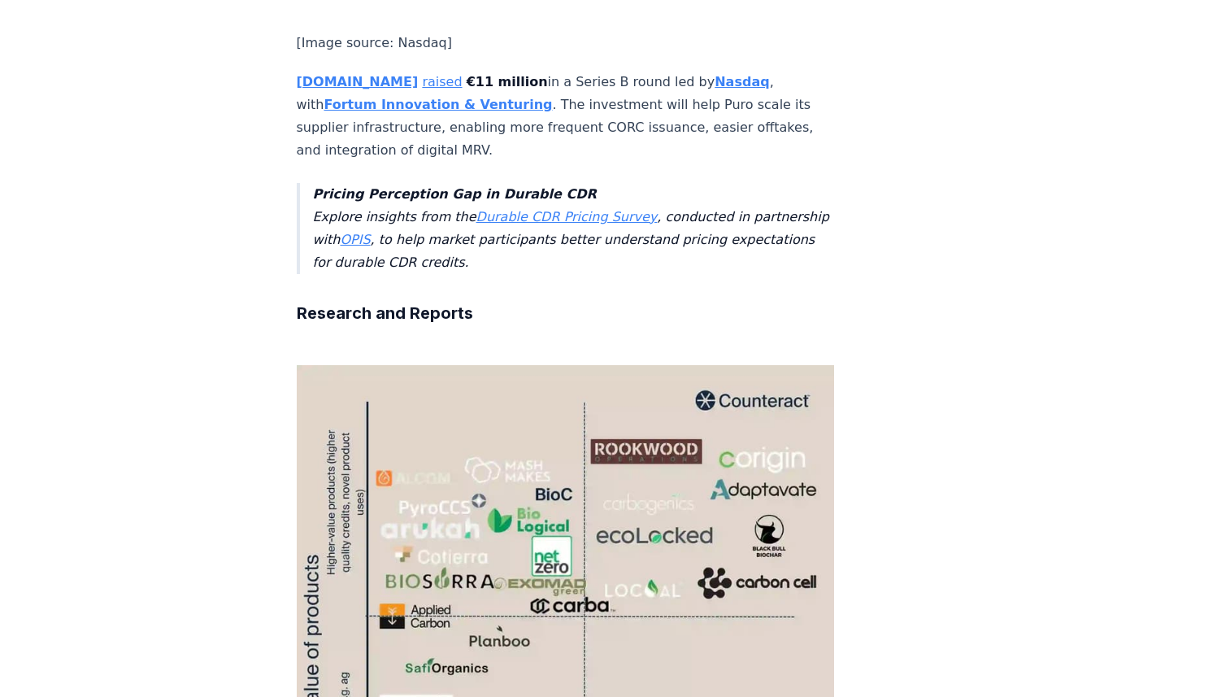
scroll to position [3662, 0]
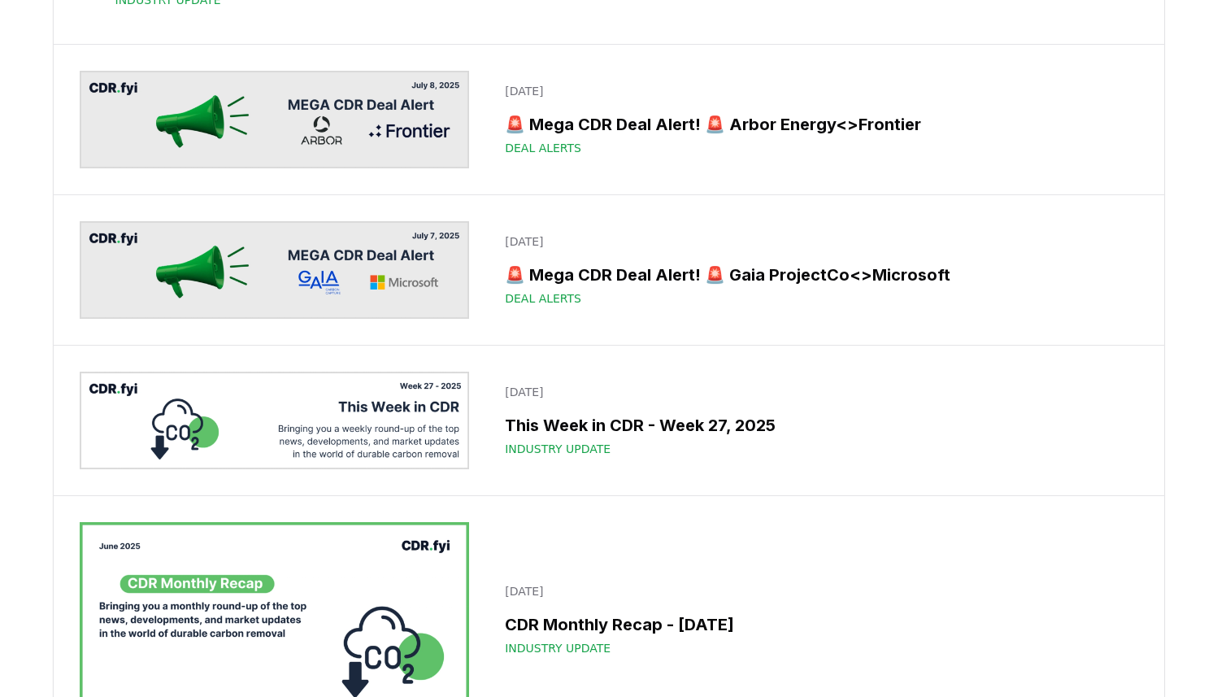
scroll to position [1484, 0]
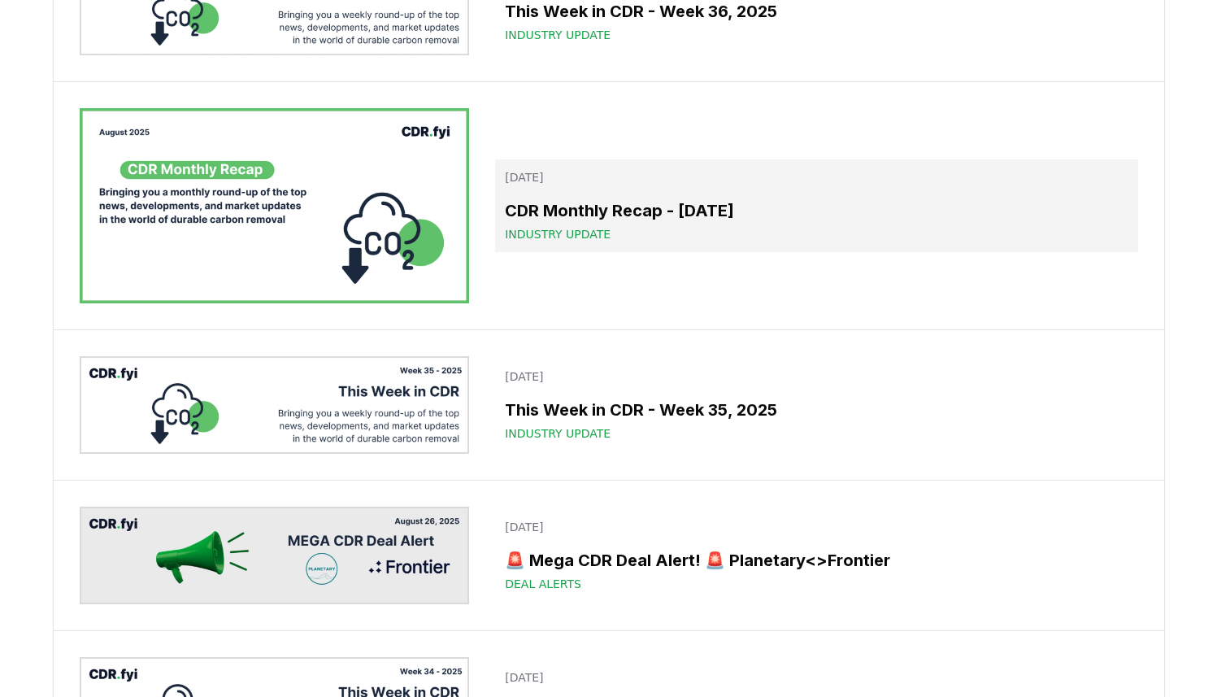
click at [526, 198] on h3 "CDR Monthly Recap - August 2025" at bounding box center [816, 210] width 623 height 24
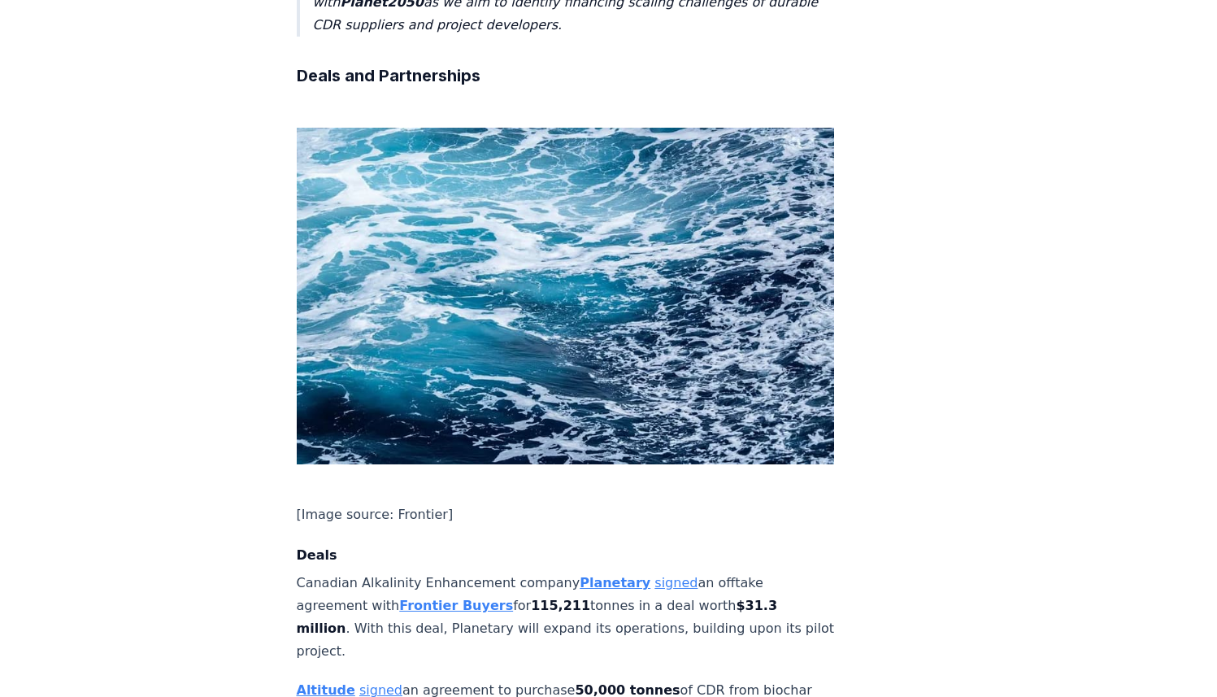
scroll to position [1114, 0]
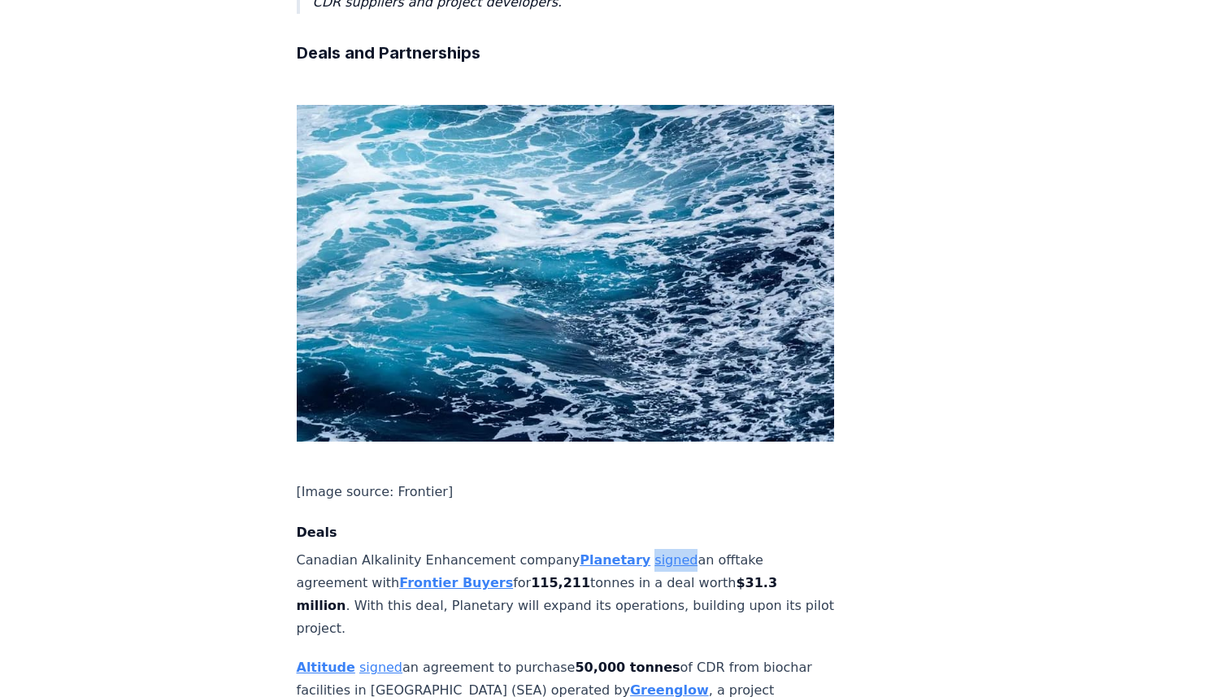
click at [446, 656] on p "Altitude signed an agreement to purchase 50,000 tonnes of CDR from biochar faci…" at bounding box center [566, 690] width 538 height 68
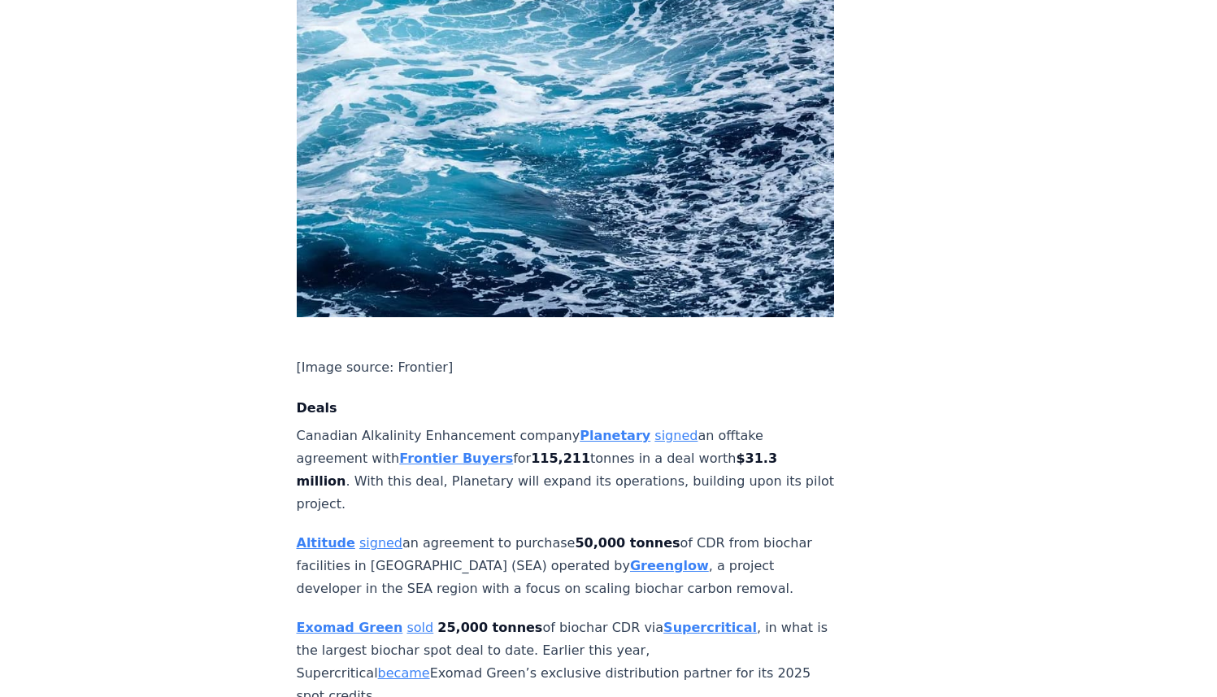
scroll to position [1241, 0]
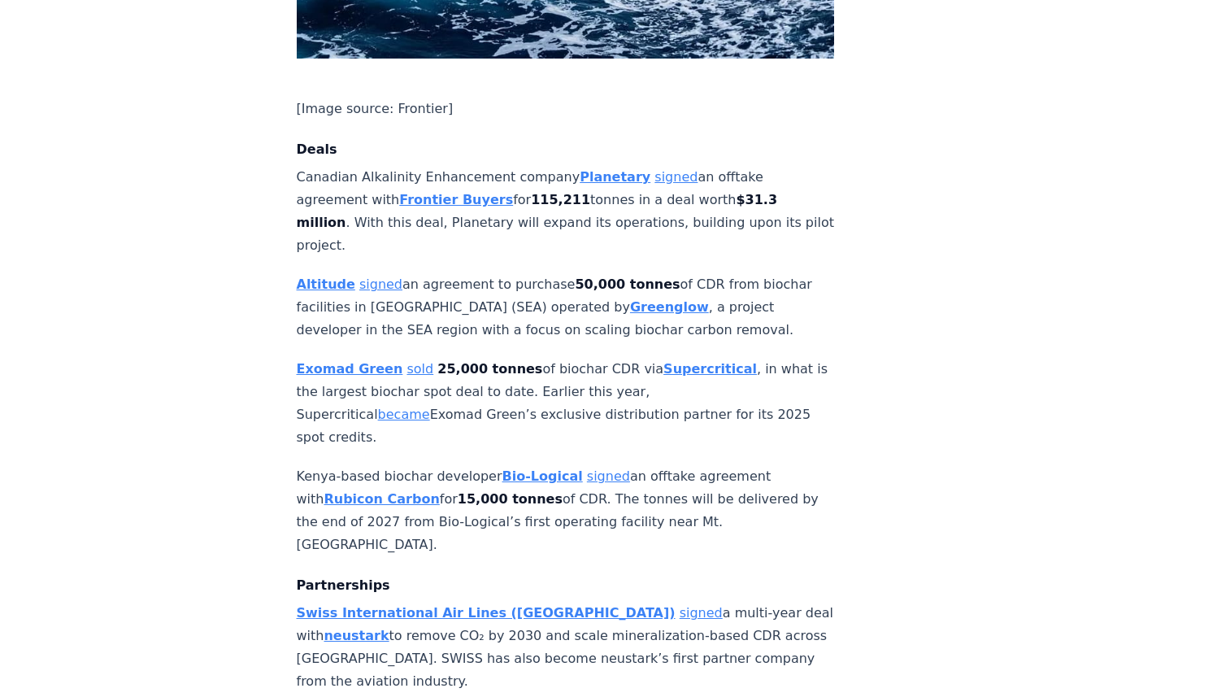
scroll to position [1506, 0]
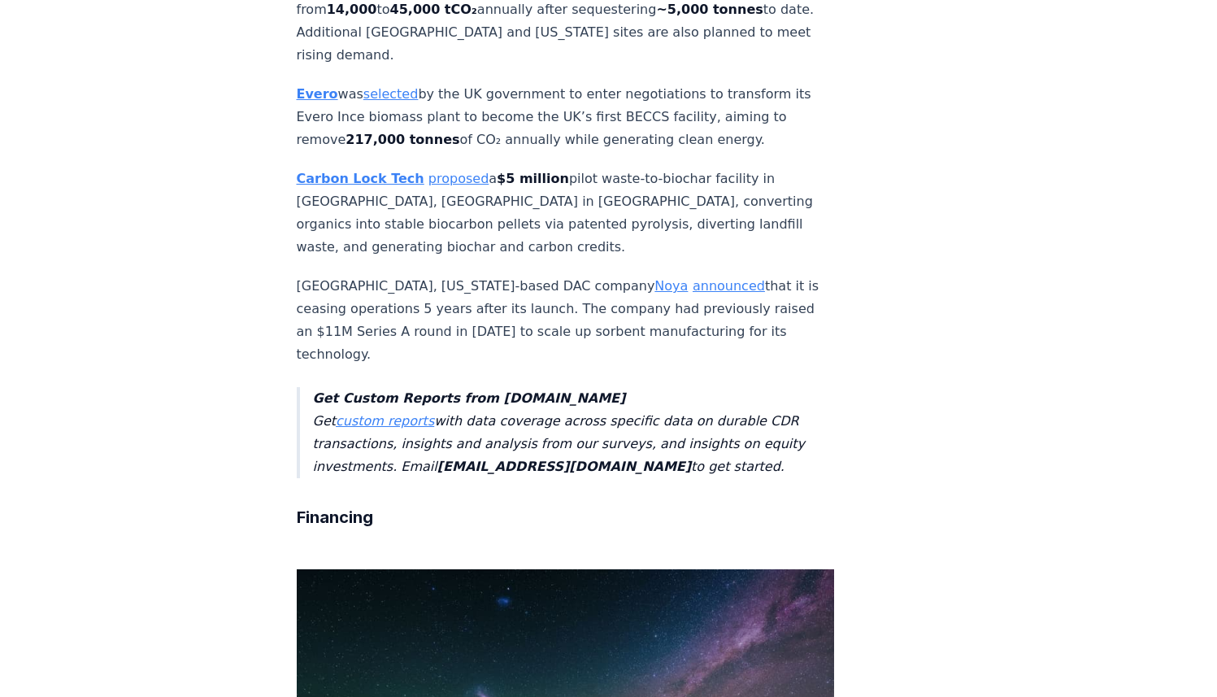
scroll to position [3814, 0]
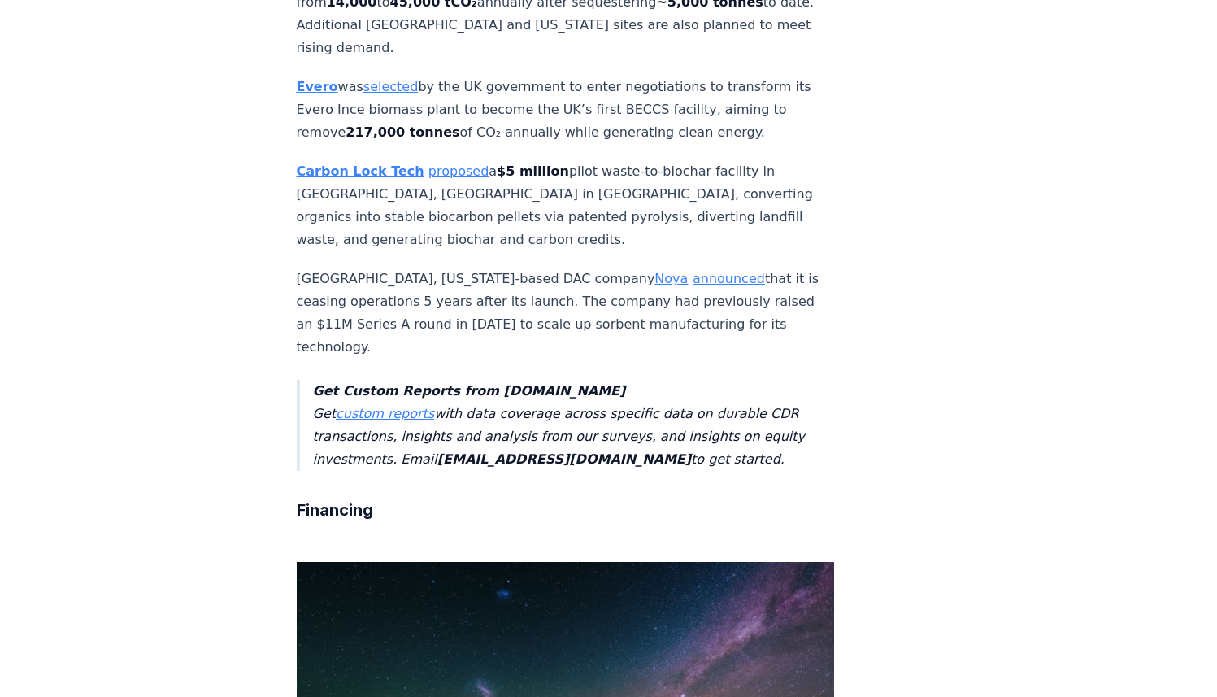
drag, startPoint x: 506, startPoint y: 339, endPoint x: 596, endPoint y: 338, distance: 90.2
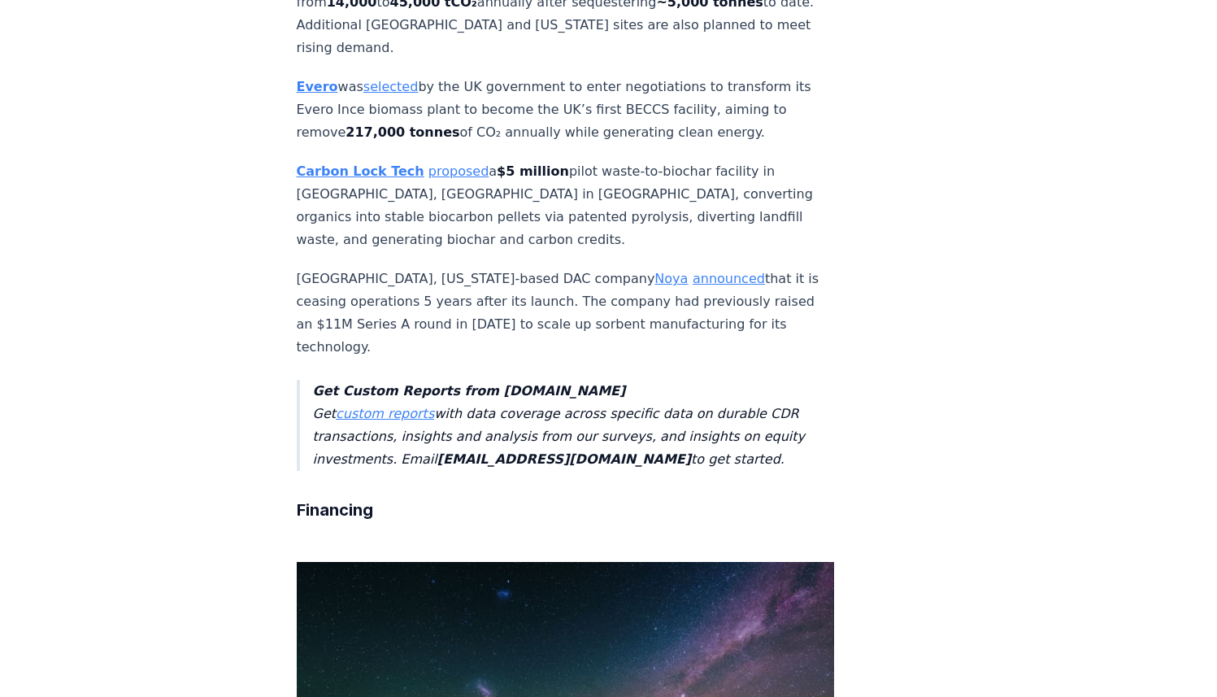
copy strong "CAD 2.5 million"
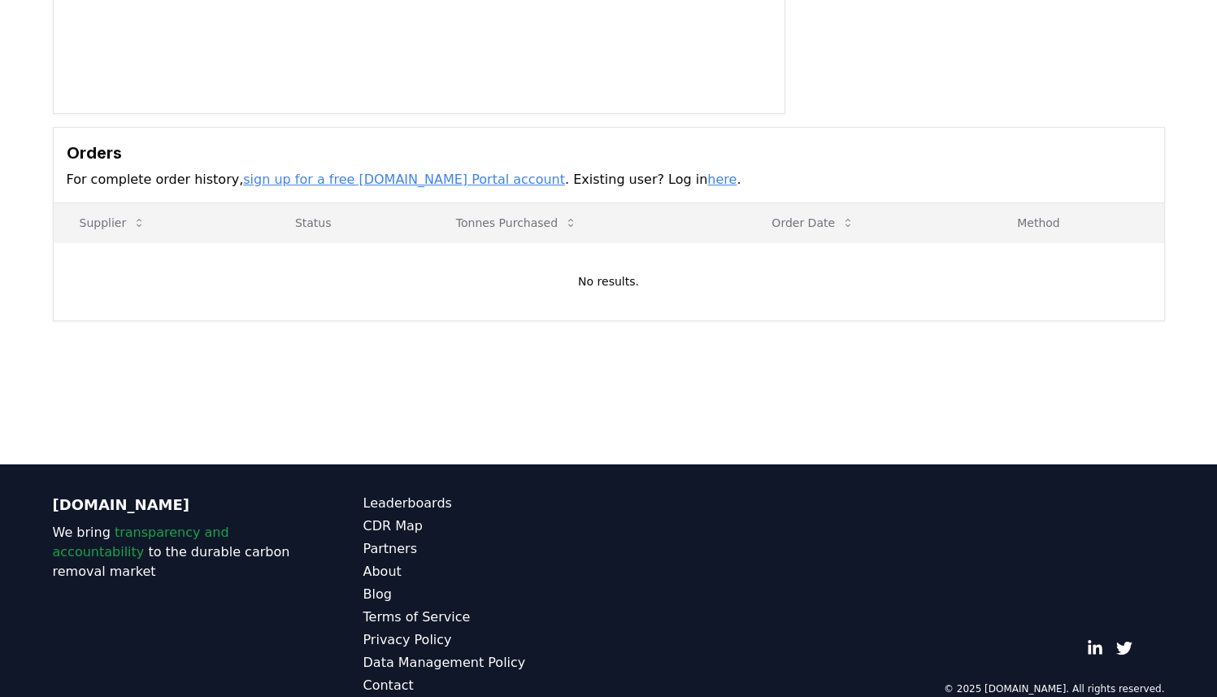
scroll to position [384, 0]
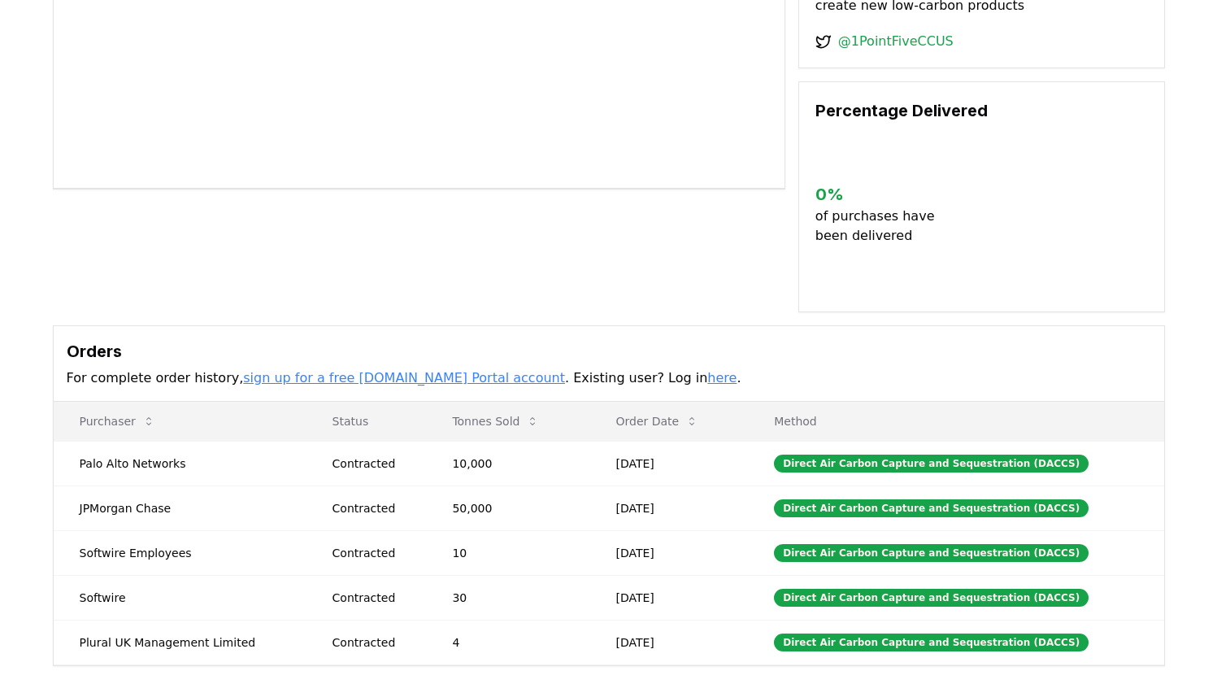
scroll to position [300, 0]
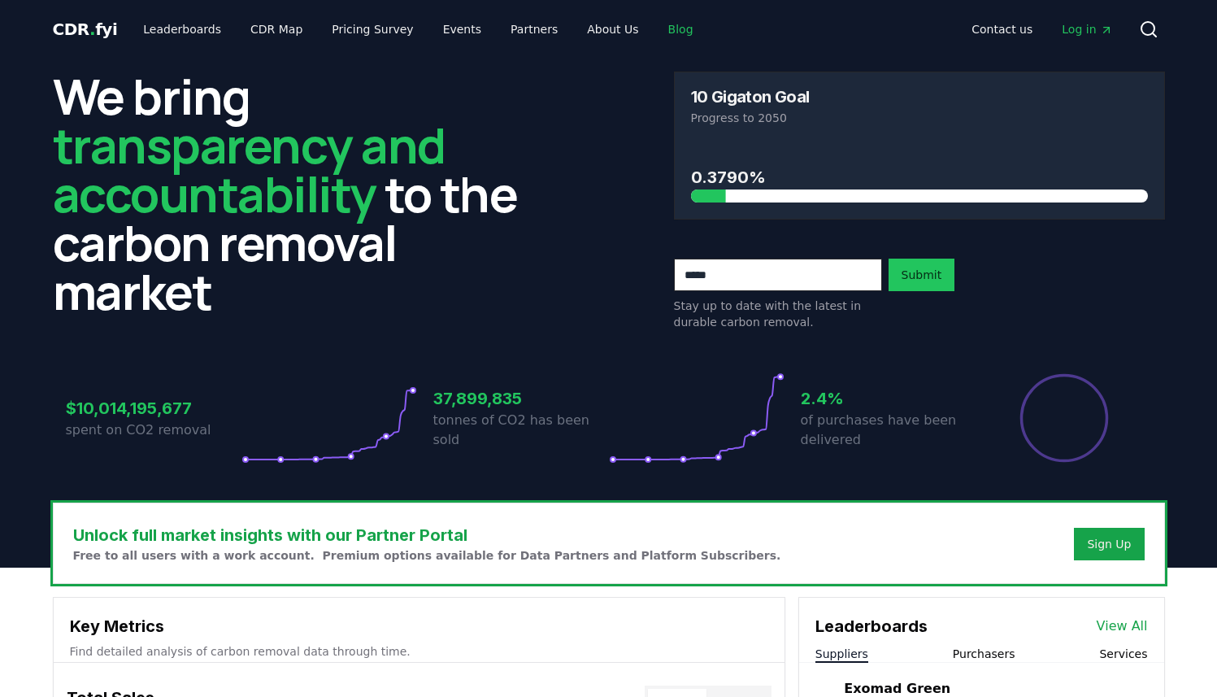
click at [660, 33] on link "Blog" at bounding box center [680, 29] width 51 height 29
click at [661, 29] on link "Blog" at bounding box center [680, 29] width 51 height 29
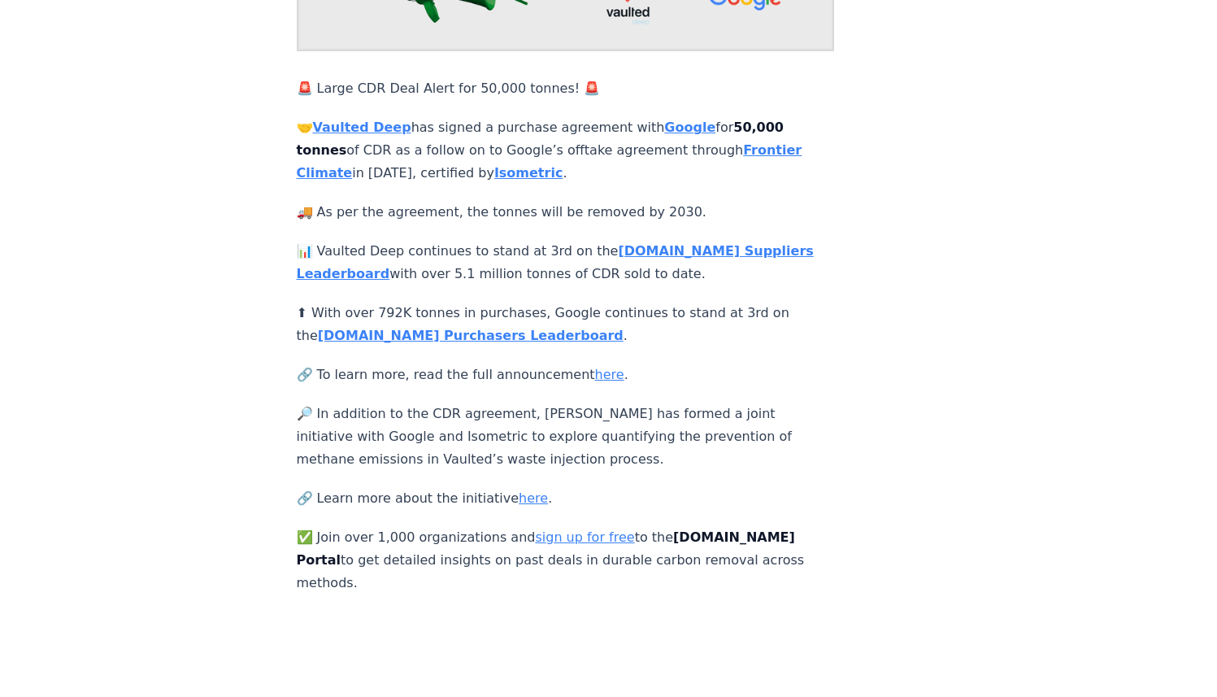
scroll to position [286, 0]
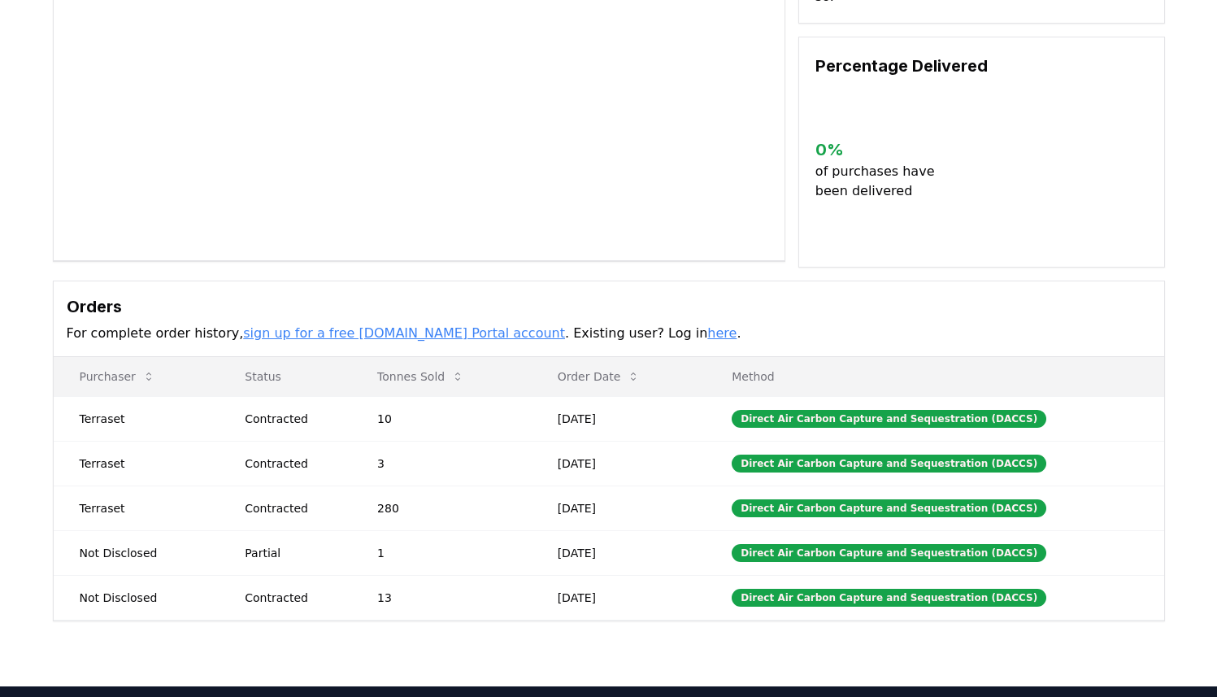
scroll to position [211, 0]
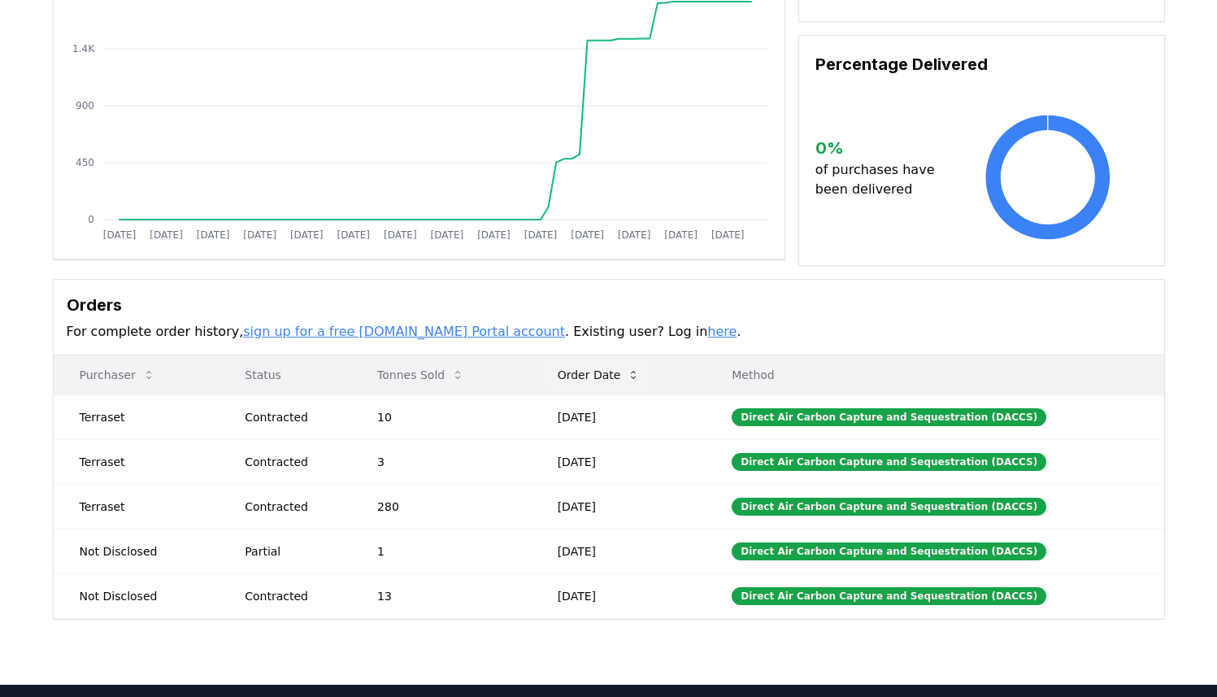
click at [632, 373] on button "Order Date" at bounding box center [599, 375] width 109 height 33
click at [624, 364] on button "Order Date" at bounding box center [599, 375] width 109 height 33
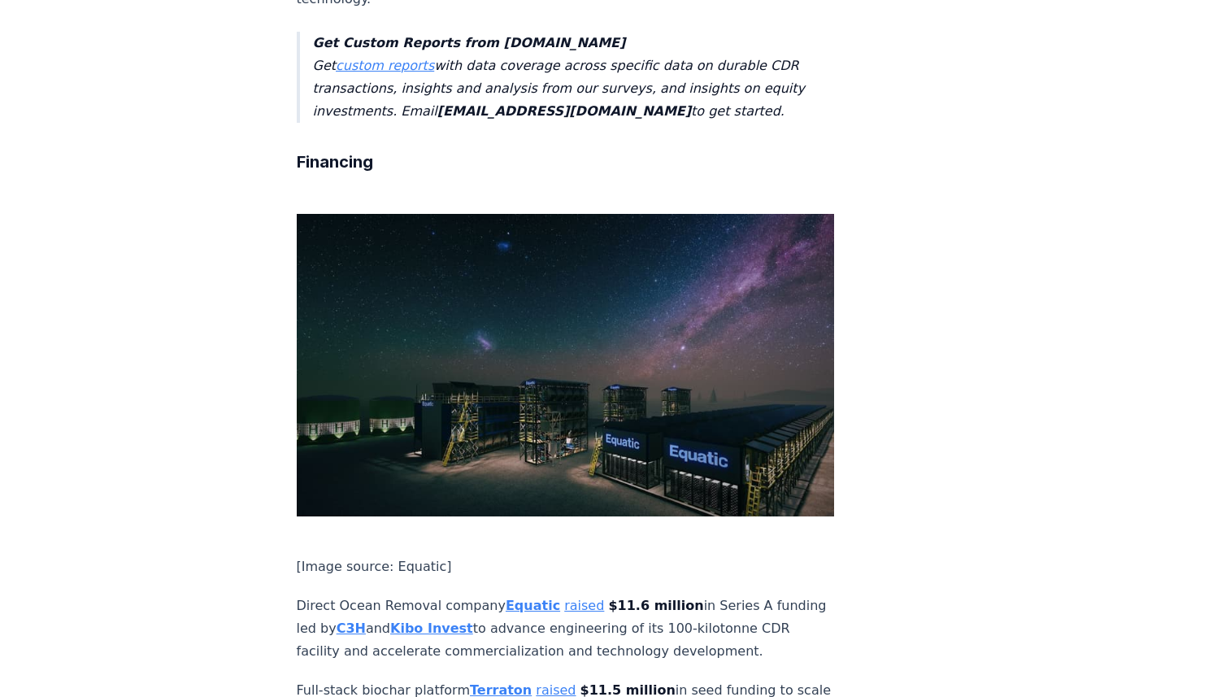
scroll to position [3719, 0]
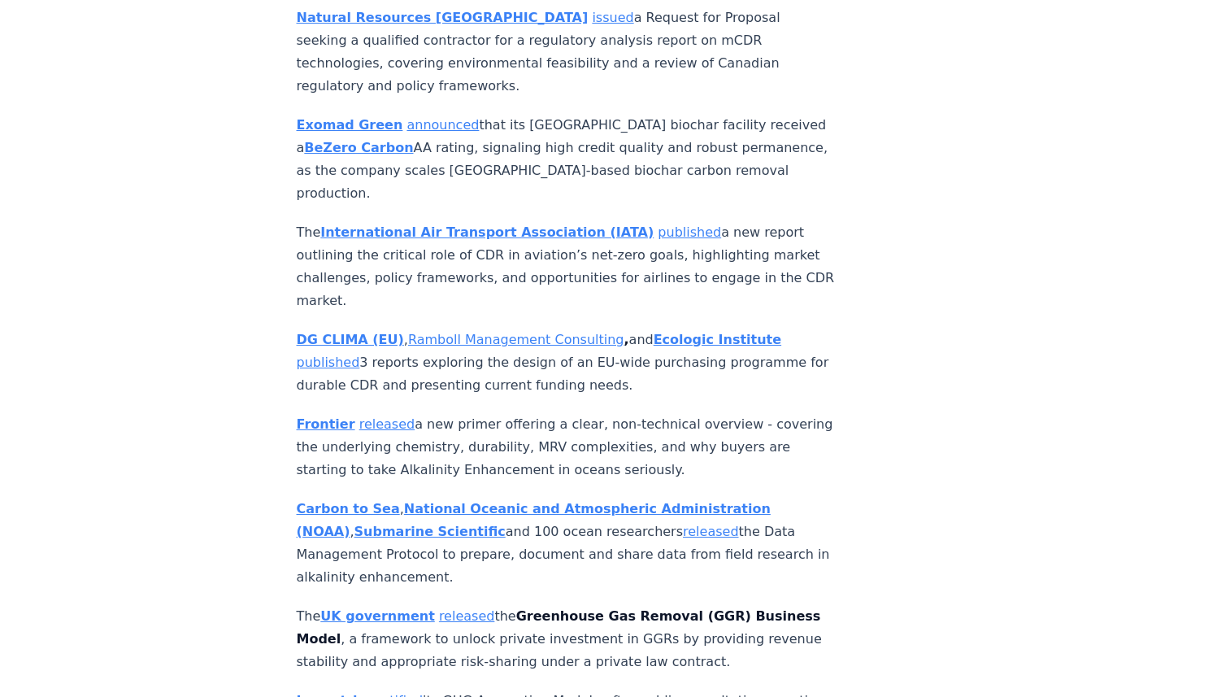
scroll to position [6838, 0]
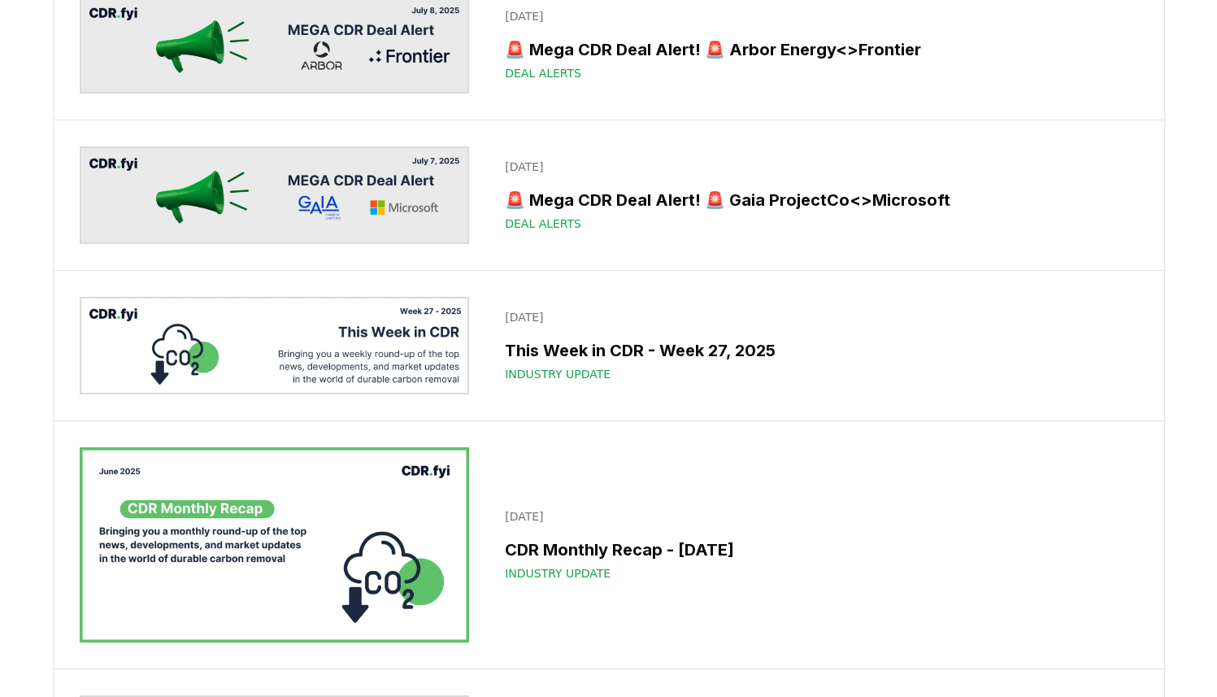
scroll to position [3218, 0]
